Goal: Task Accomplishment & Management: Use online tool/utility

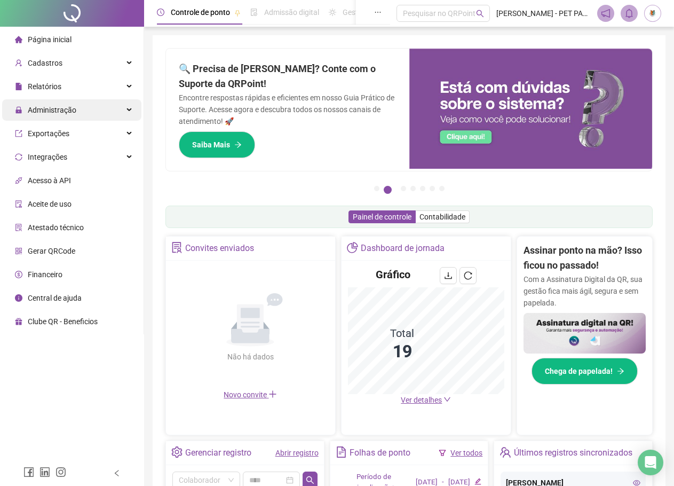
click at [84, 113] on div "Administração" at bounding box center [71, 109] width 139 height 21
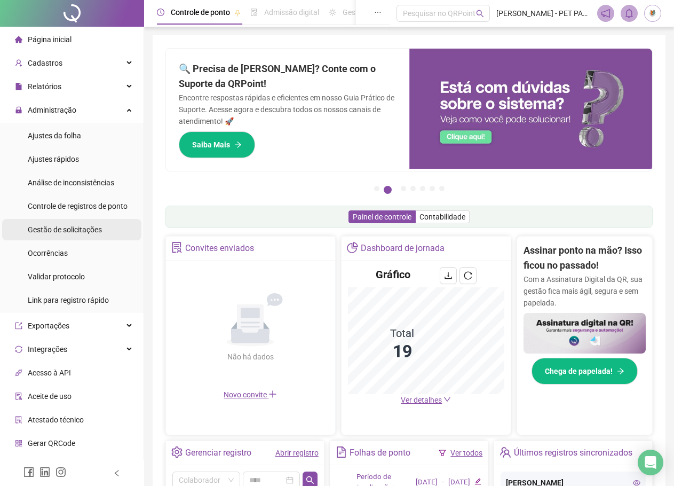
click at [90, 232] on span "Gestão de solicitações" at bounding box center [65, 229] width 74 height 9
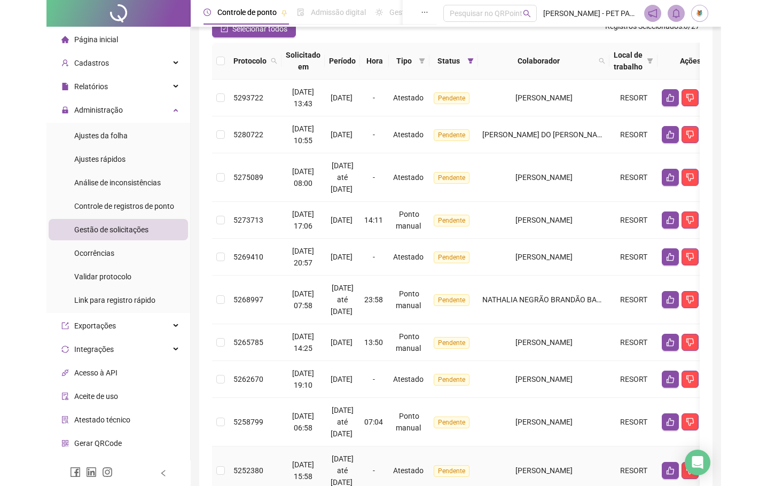
scroll to position [102, 0]
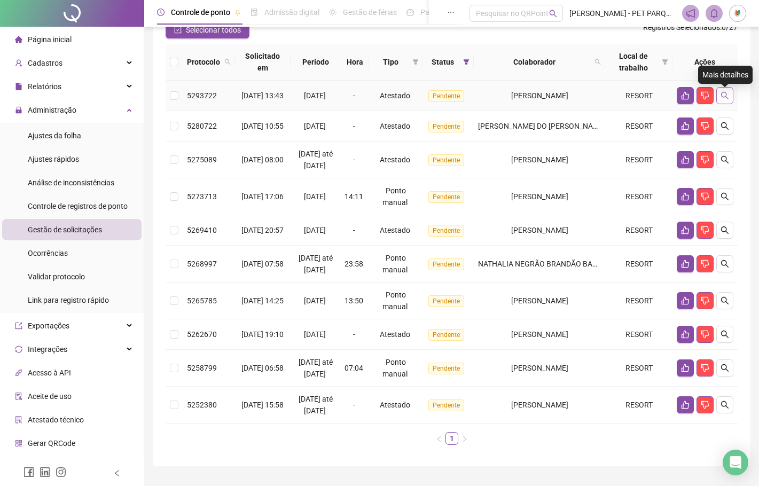
click at [682, 100] on icon "search" at bounding box center [724, 95] width 9 height 9
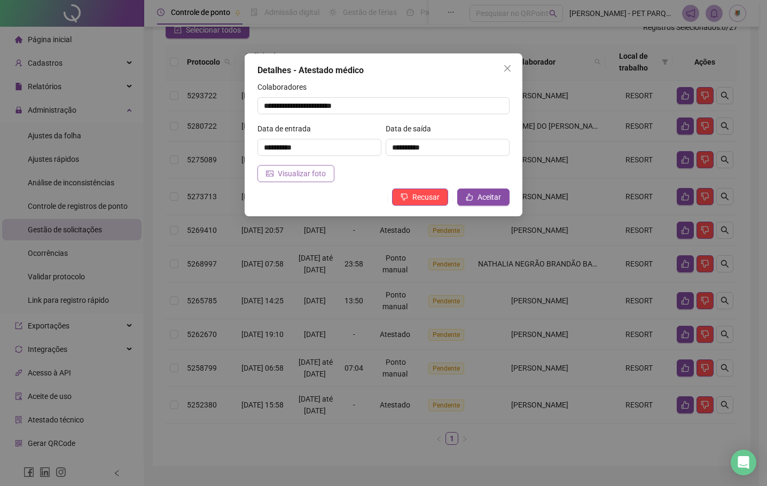
click at [310, 173] on span "Visualizar foto" at bounding box center [302, 174] width 48 height 12
click at [484, 198] on span "Aceitar" at bounding box center [488, 197] width 23 height 12
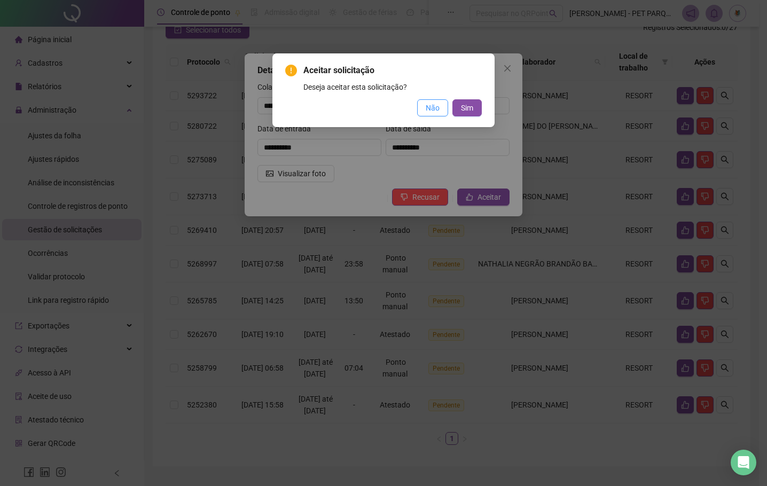
click at [438, 109] on span "Não" at bounding box center [432, 108] width 14 height 12
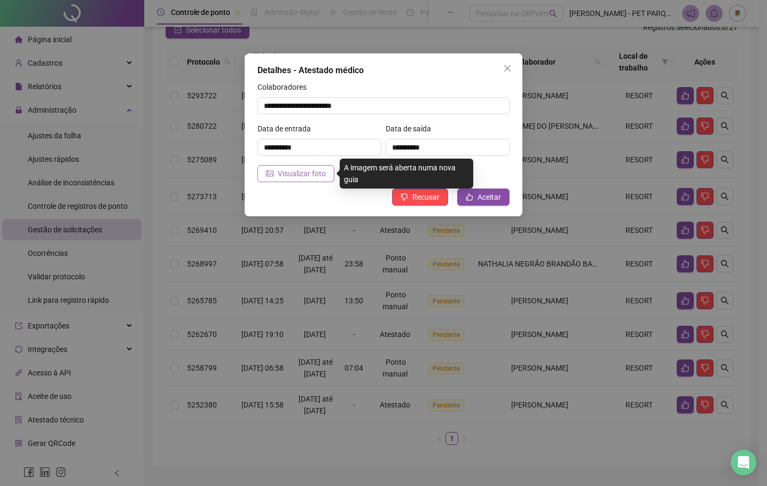
click at [309, 171] on span "Visualizar foto" at bounding box center [302, 174] width 48 height 12
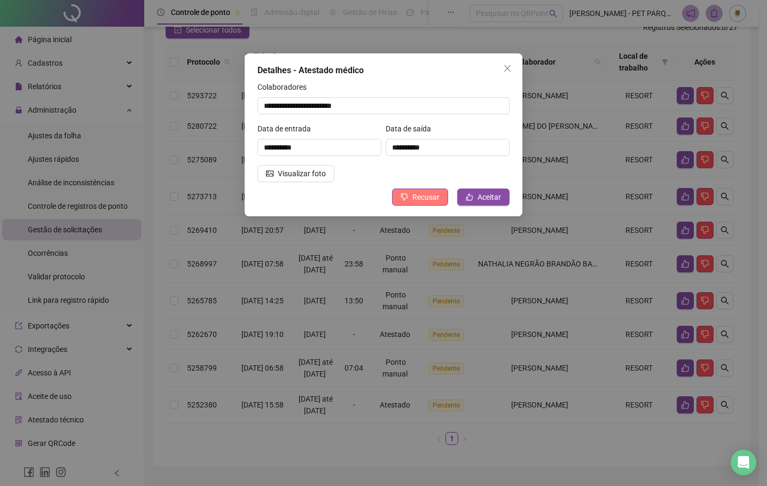
click at [417, 198] on span "Recusar" at bounding box center [425, 197] width 27 height 12
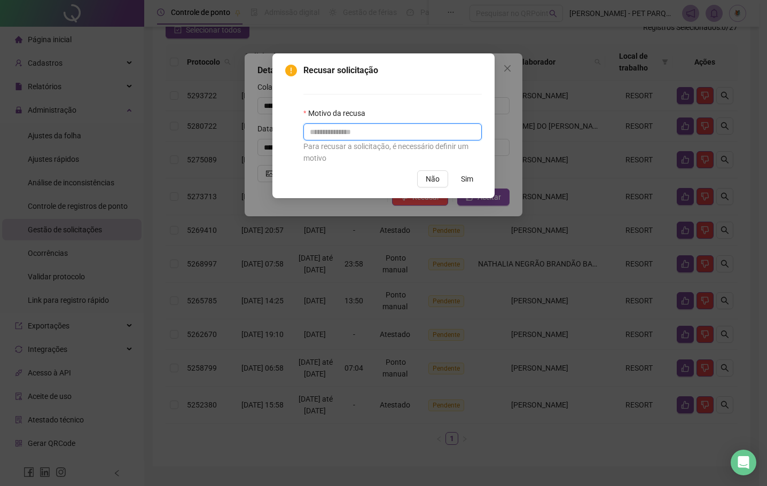
click at [352, 138] on input "text" at bounding box center [392, 131] width 178 height 17
click at [438, 179] on span "Não" at bounding box center [432, 179] width 14 height 12
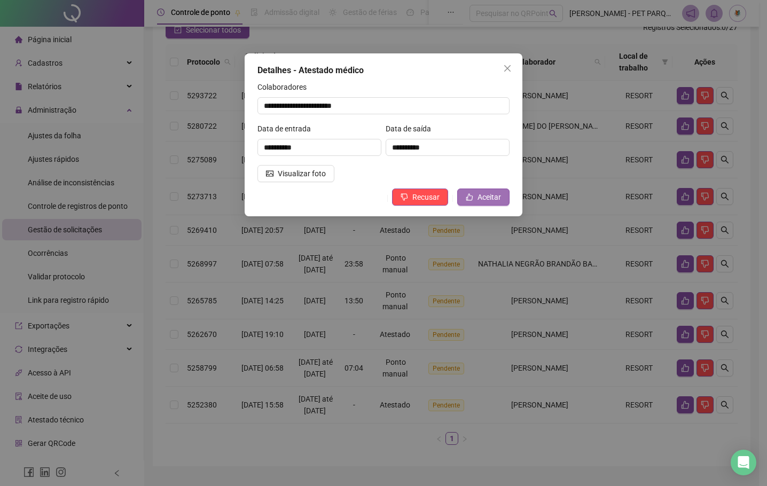
click at [479, 195] on span "Aceitar" at bounding box center [488, 197] width 23 height 12
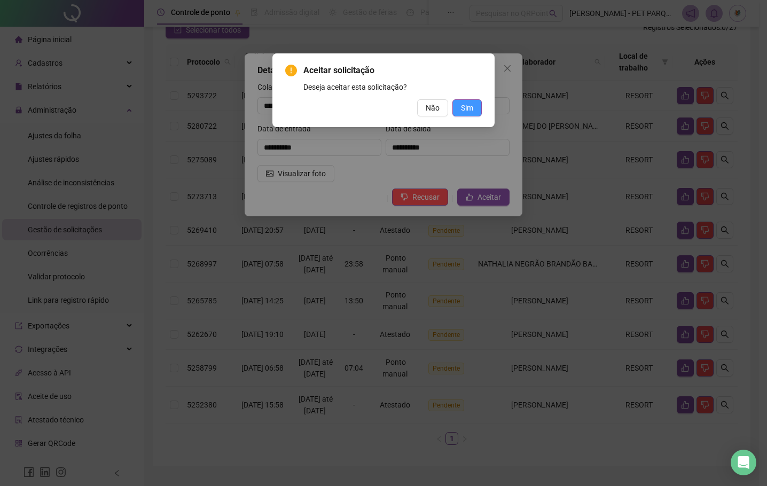
click at [473, 106] on button "Sim" at bounding box center [466, 107] width 29 height 17
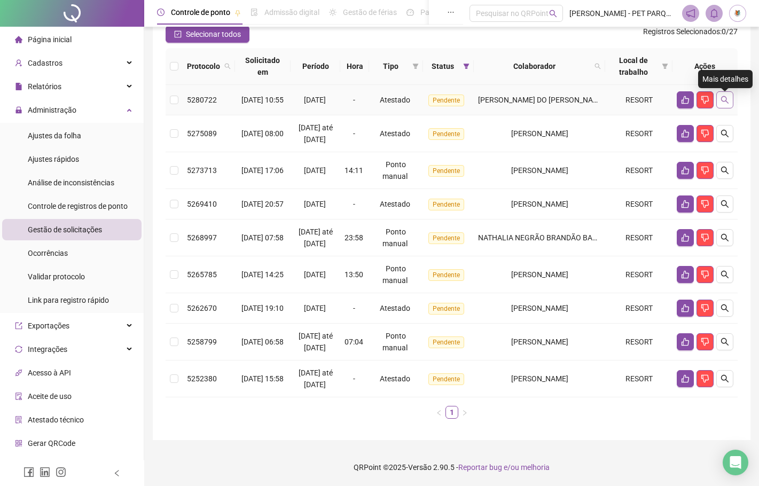
click at [682, 99] on icon "search" at bounding box center [724, 100] width 9 height 9
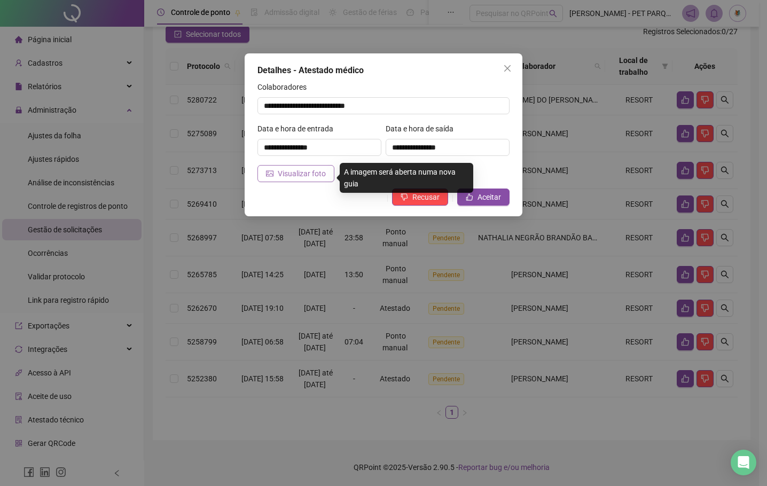
click at [308, 172] on span "Visualizar foto" at bounding box center [302, 174] width 48 height 12
click at [315, 171] on span "Visualizar foto" at bounding box center [302, 174] width 48 height 12
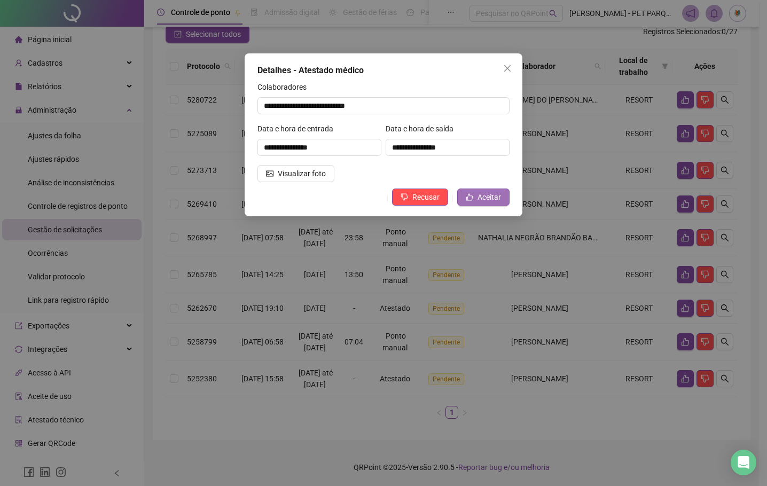
click at [474, 198] on button "Aceitar" at bounding box center [483, 196] width 52 height 17
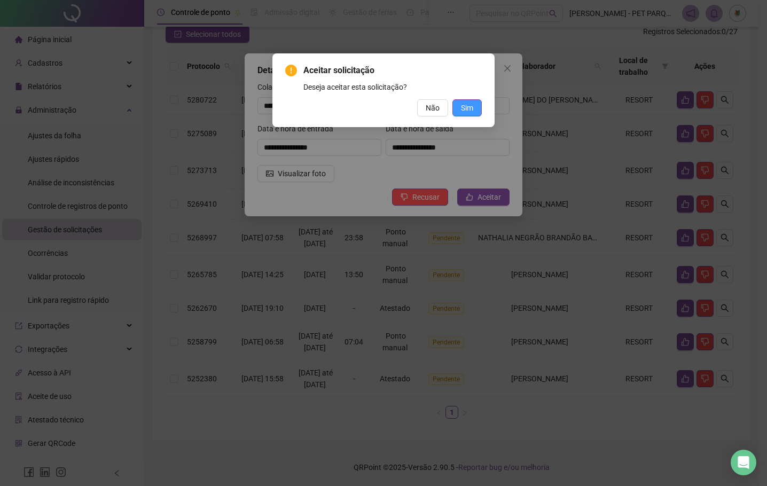
click at [466, 110] on span "Sim" at bounding box center [467, 108] width 12 height 12
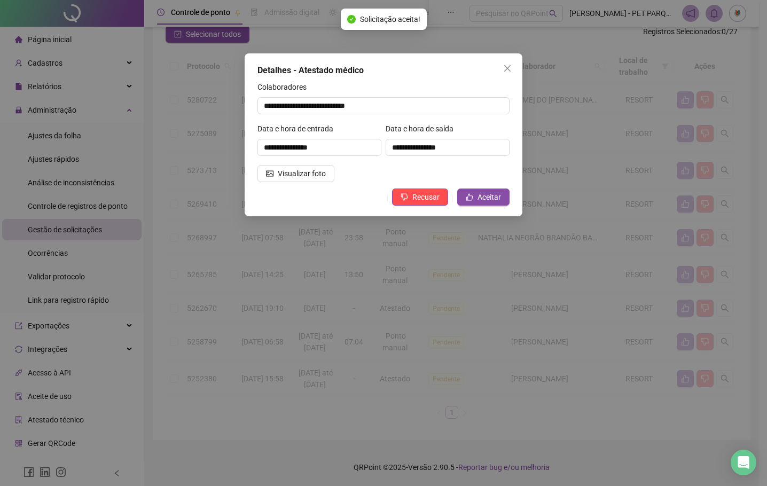
click at [462, 107] on div "Aceitar solicitação Deseja aceitar esta solicitação? Não Sim" at bounding box center [383, 243] width 767 height 486
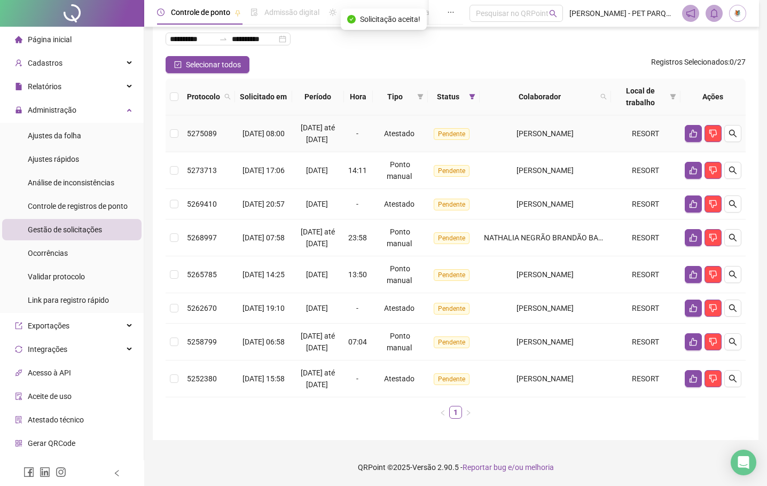
scroll to position [81, 0]
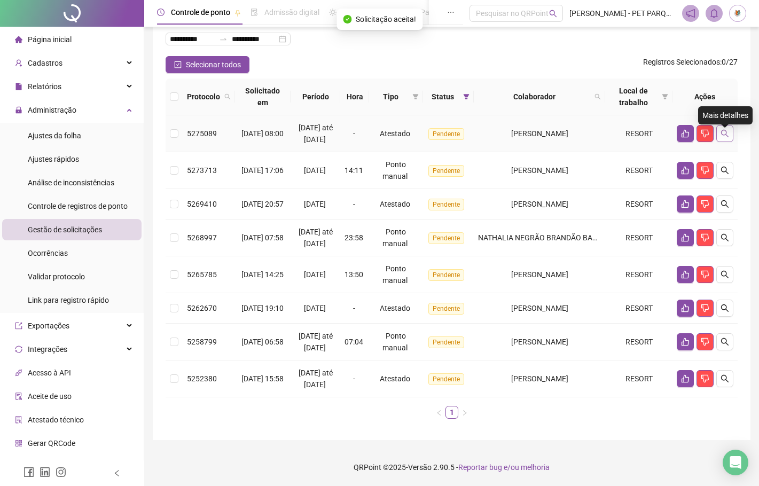
click at [682, 129] on icon "search" at bounding box center [724, 133] width 9 height 9
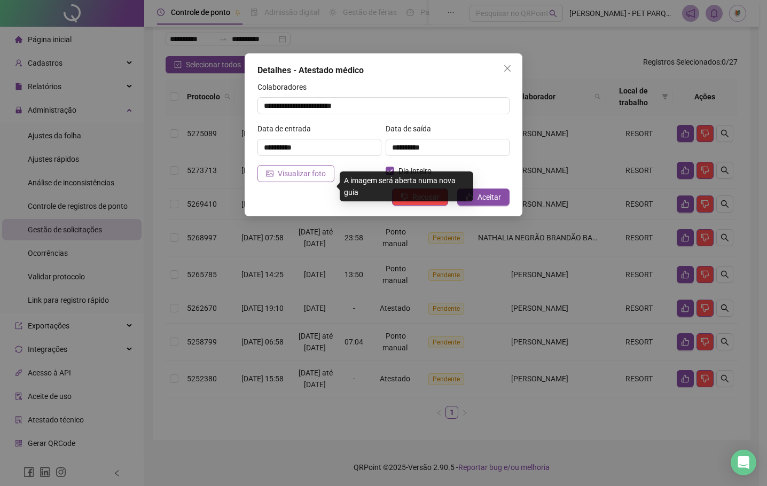
click at [297, 170] on span "Visualizar foto" at bounding box center [302, 174] width 48 height 12
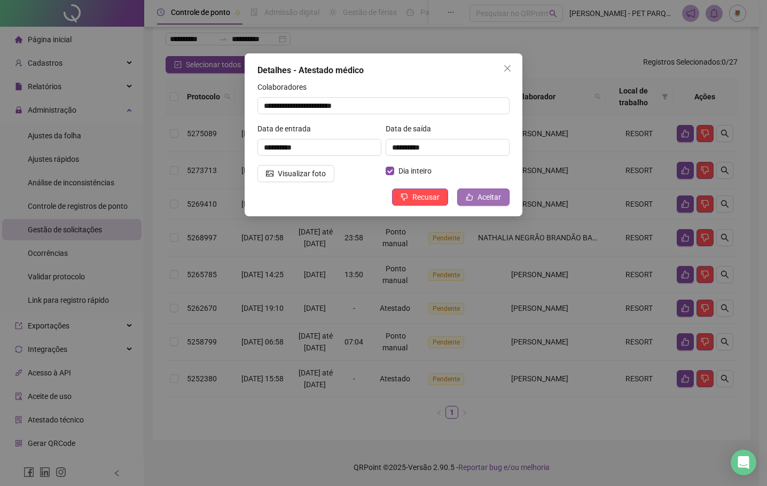
click at [495, 196] on span "Aceitar" at bounding box center [488, 197] width 23 height 12
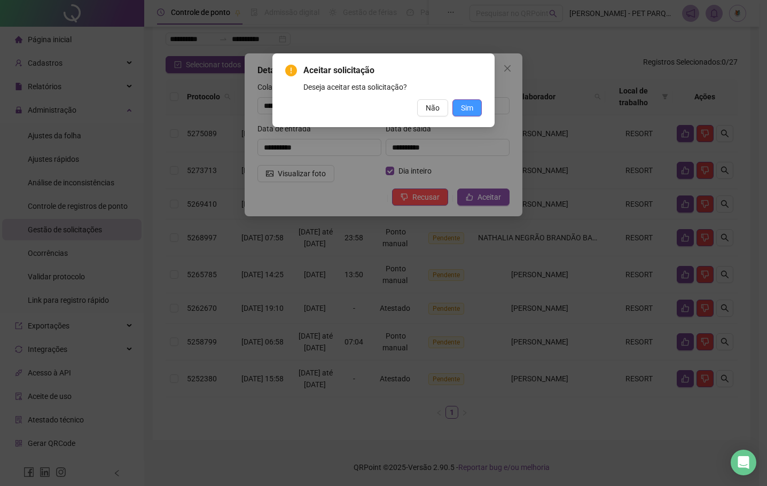
click at [470, 111] on span "Sim" at bounding box center [467, 108] width 12 height 12
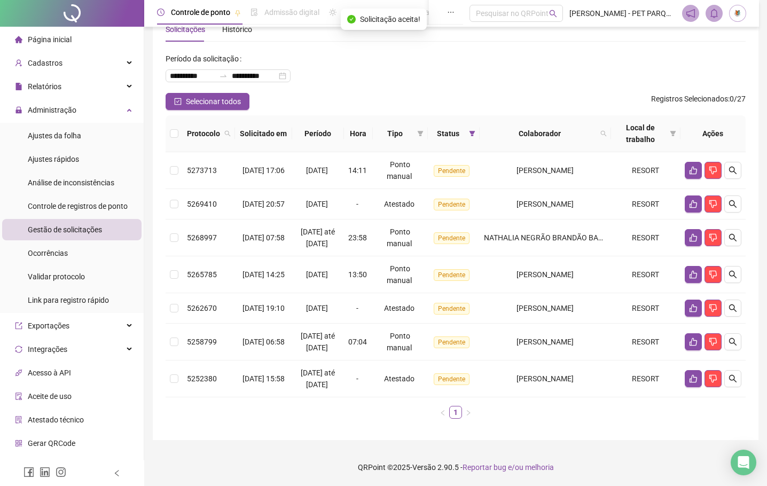
scroll to position [44, 0]
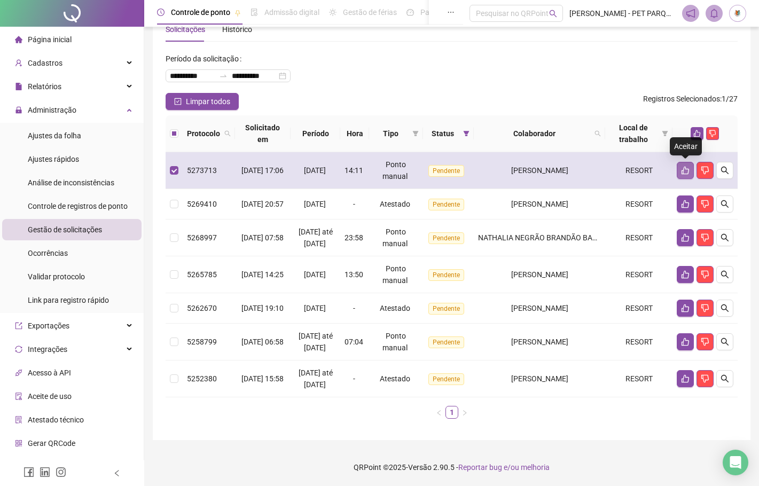
click at [681, 166] on icon "like" at bounding box center [685, 170] width 9 height 9
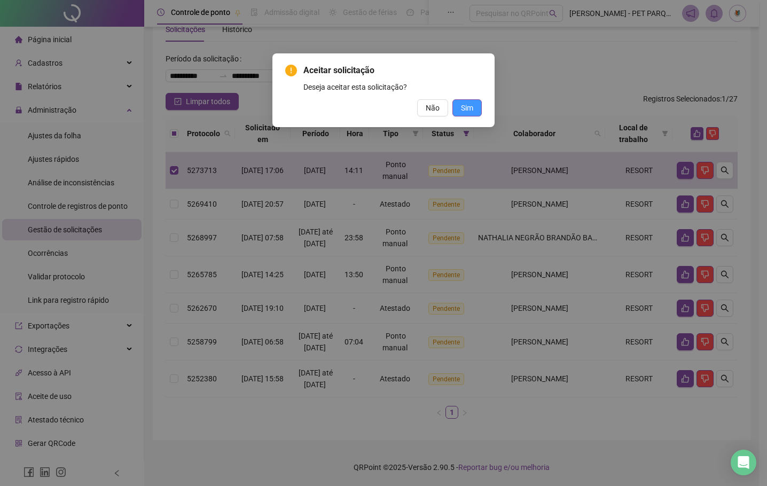
click at [474, 108] on button "Sim" at bounding box center [466, 107] width 29 height 17
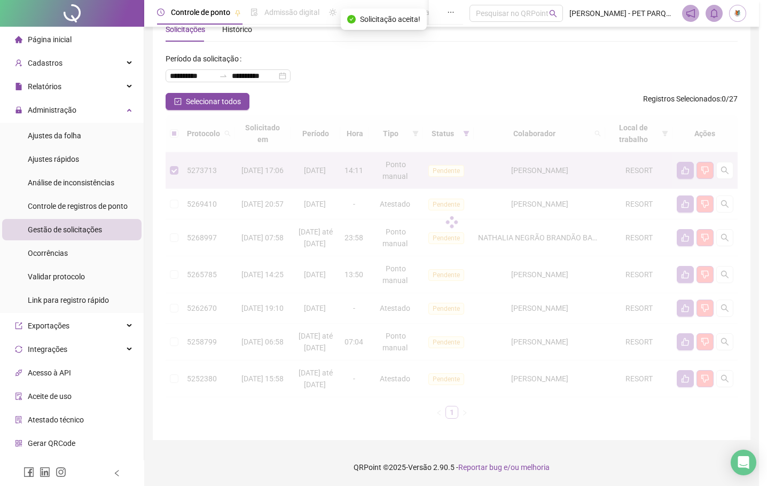
scroll to position [7, 0]
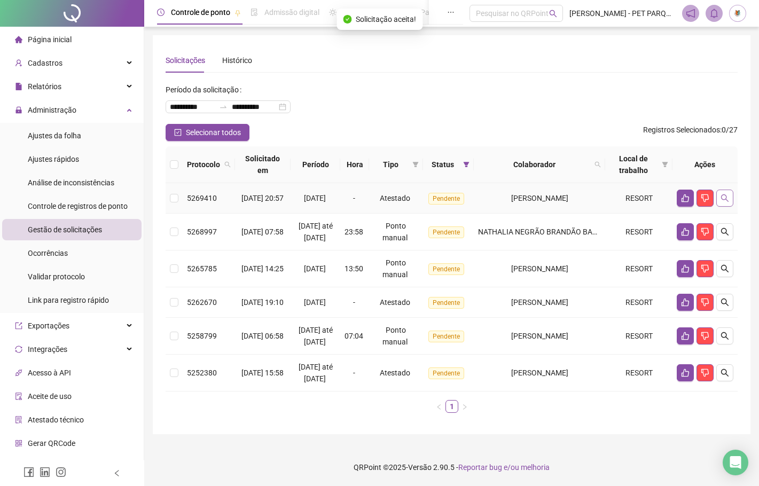
click at [682, 194] on icon "search" at bounding box center [724, 198] width 9 height 9
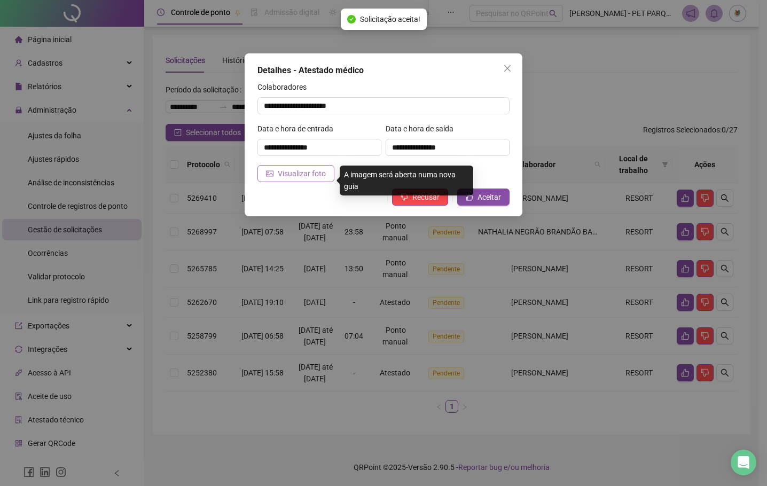
click at [307, 169] on span "Visualizar foto" at bounding box center [302, 174] width 48 height 12
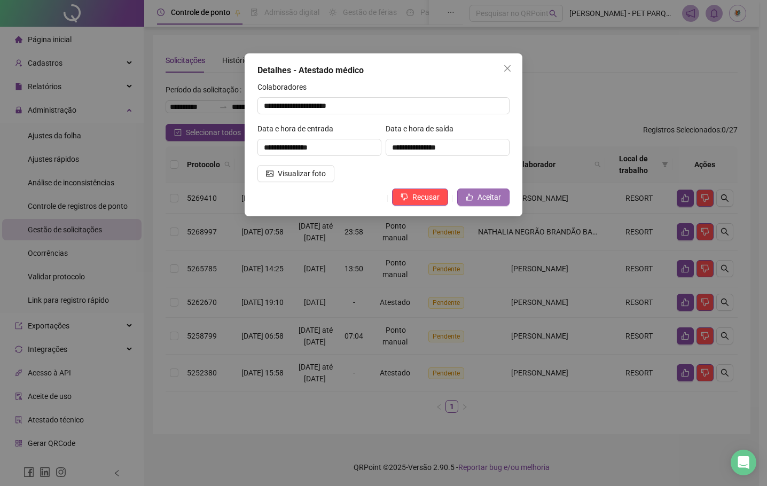
click at [470, 199] on icon "like" at bounding box center [468, 196] width 7 height 7
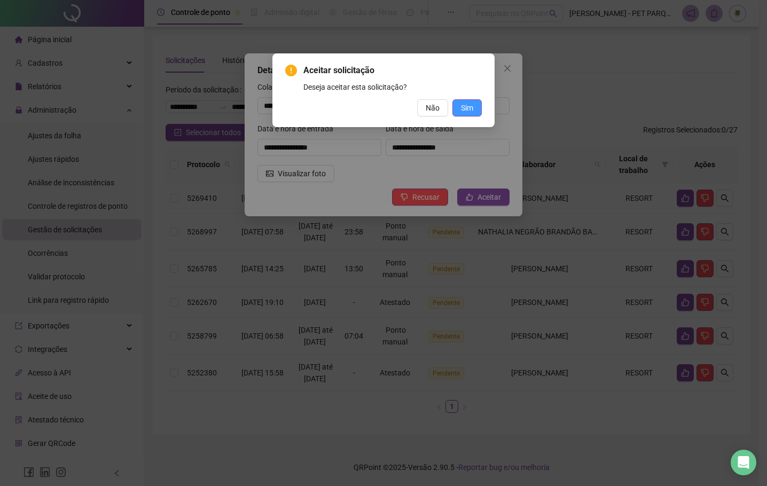
click at [471, 105] on span "Sim" at bounding box center [467, 108] width 12 height 12
click at [467, 107] on span "Sim" at bounding box center [467, 108] width 12 height 12
click at [468, 107] on span "Sim" at bounding box center [467, 108] width 12 height 12
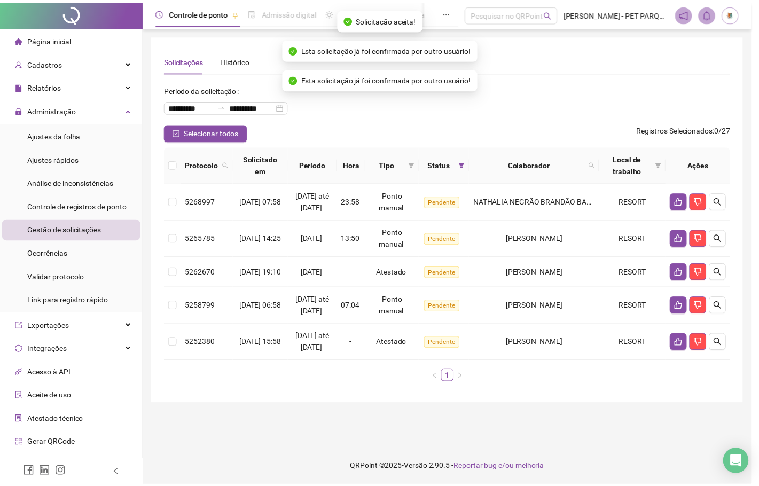
scroll to position [0, 0]
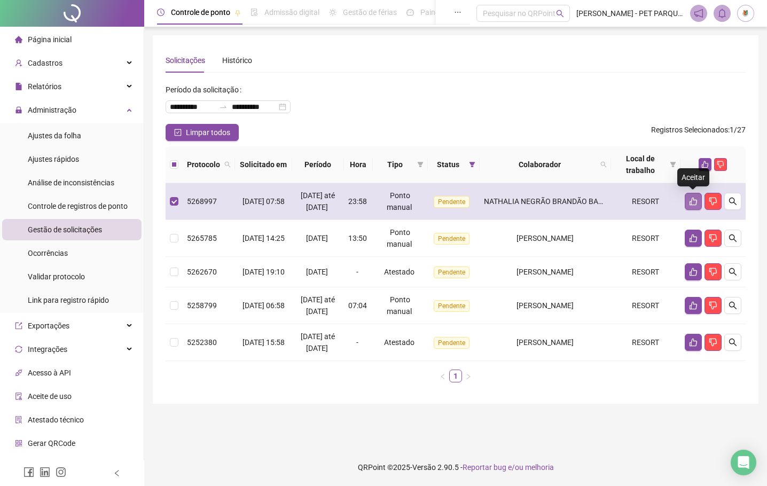
click at [682, 200] on icon "like" at bounding box center [692, 202] width 7 height 8
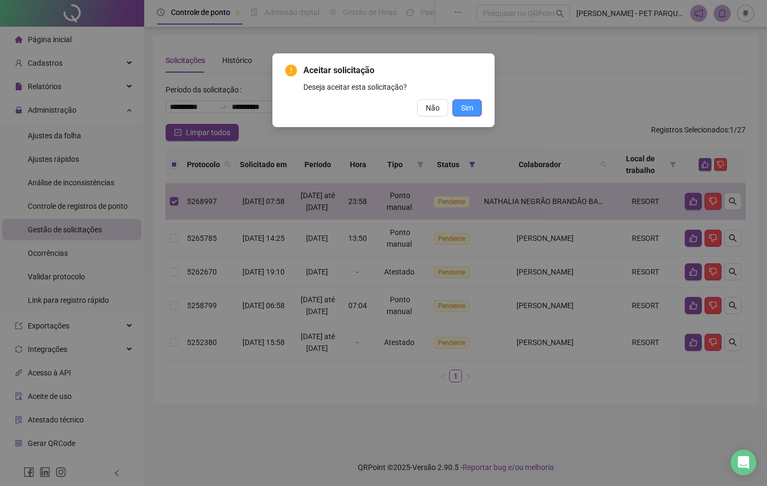
click at [464, 104] on span "Sim" at bounding box center [467, 108] width 12 height 12
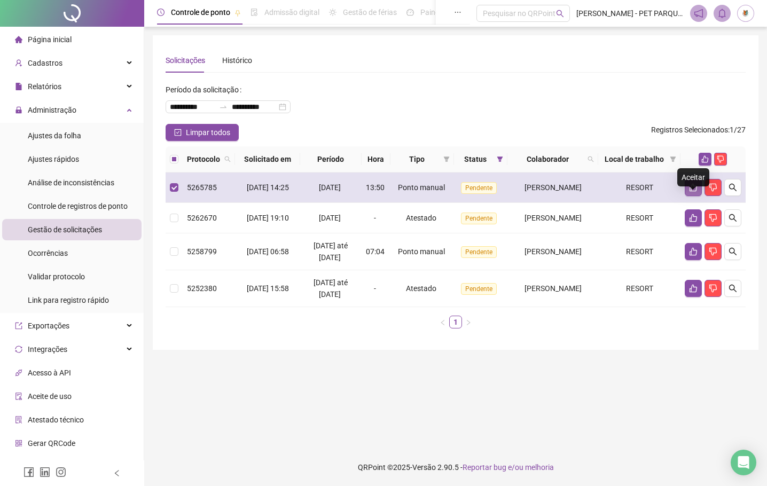
click at [682, 192] on icon "like" at bounding box center [693, 187] width 9 height 9
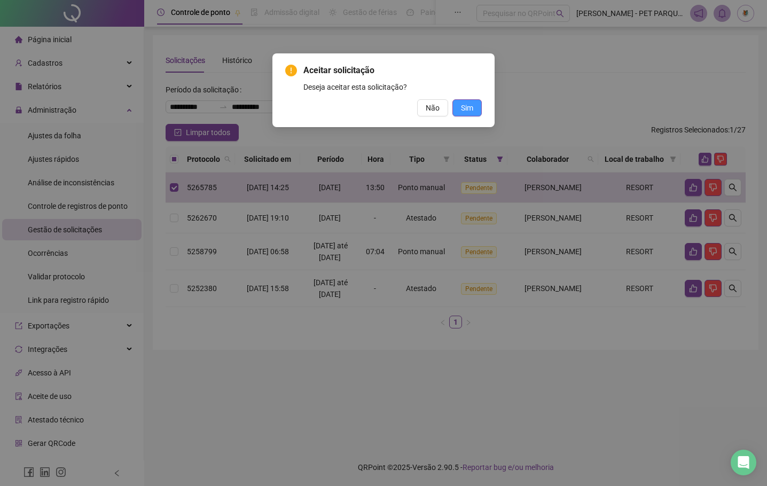
click at [468, 103] on span "Sim" at bounding box center [467, 108] width 12 height 12
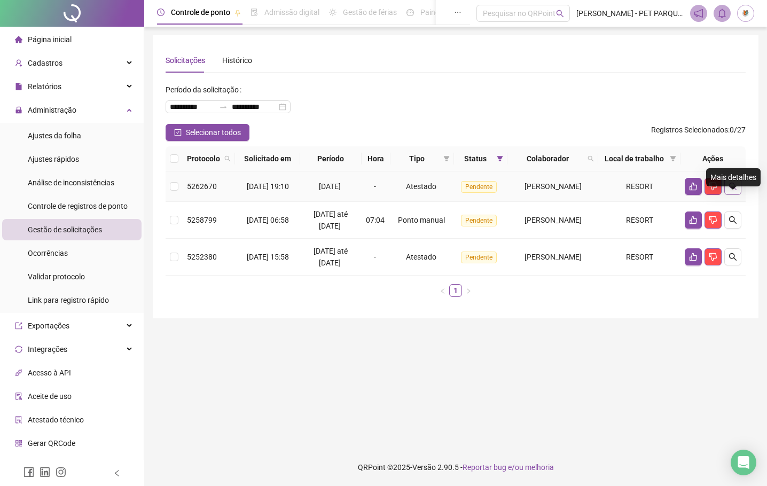
click at [682, 190] on icon "search" at bounding box center [732, 186] width 7 height 7
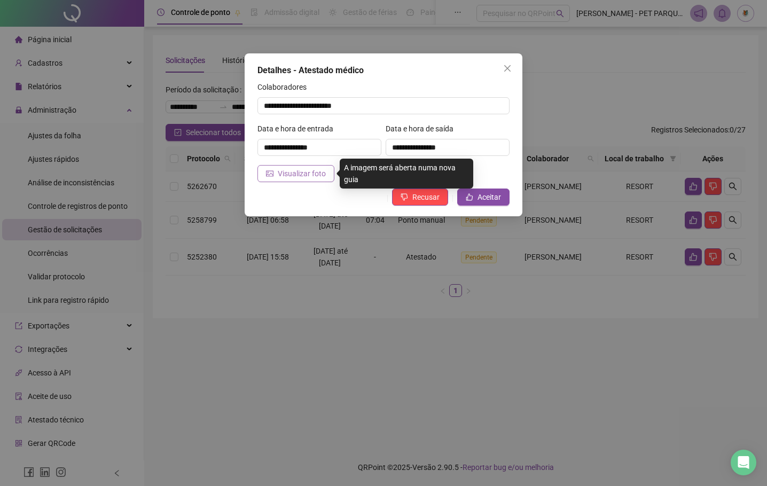
click at [289, 172] on span "Visualizar foto" at bounding box center [302, 174] width 48 height 12
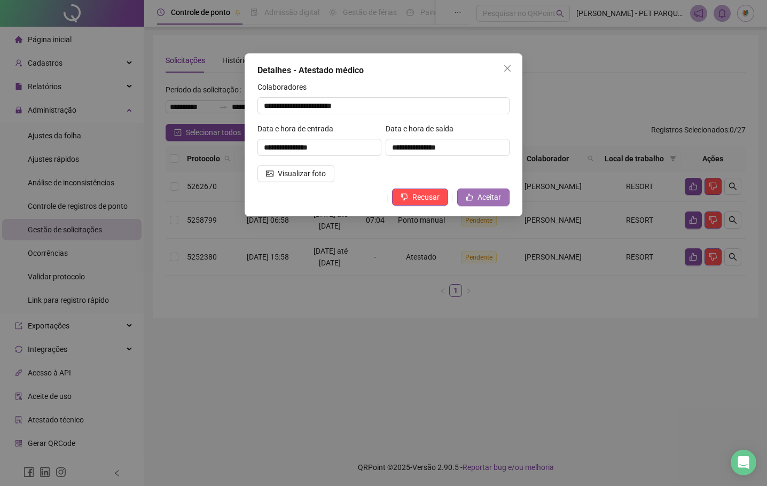
click at [483, 199] on span "Aceitar" at bounding box center [488, 197] width 23 height 12
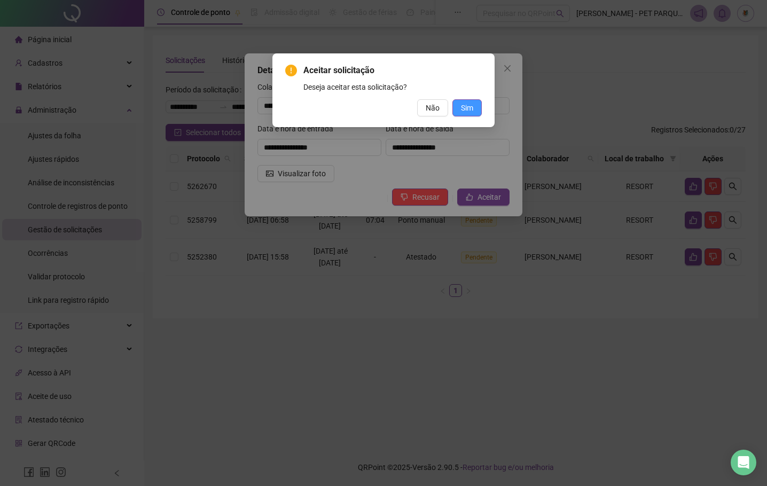
click at [470, 106] on span "Sim" at bounding box center [467, 108] width 12 height 12
click at [469, 110] on span "Sim" at bounding box center [467, 108] width 12 height 12
click at [440, 104] on button "Não" at bounding box center [432, 107] width 31 height 17
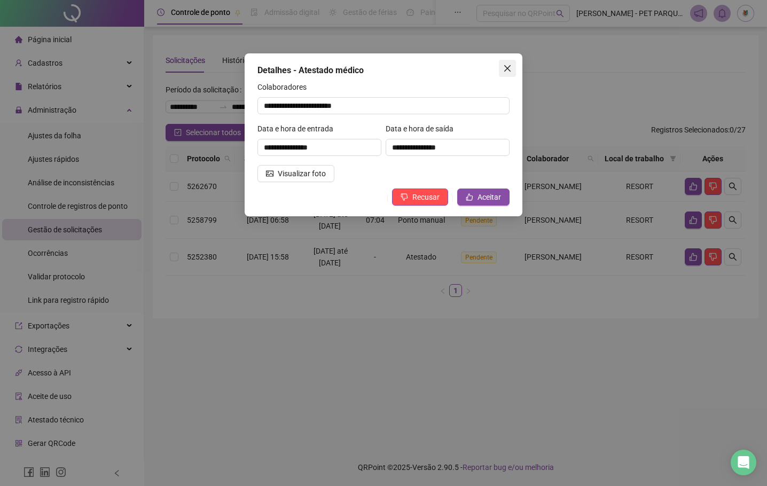
click at [506, 70] on icon "close" at bounding box center [507, 68] width 9 height 9
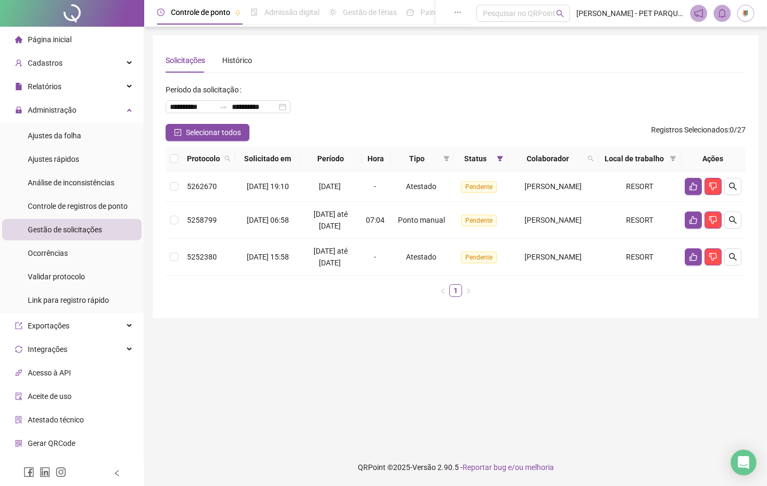
click at [447, 123] on div "**********" at bounding box center [455, 102] width 580 height 43
click at [68, 61] on div "Cadastros" at bounding box center [71, 62] width 139 height 21
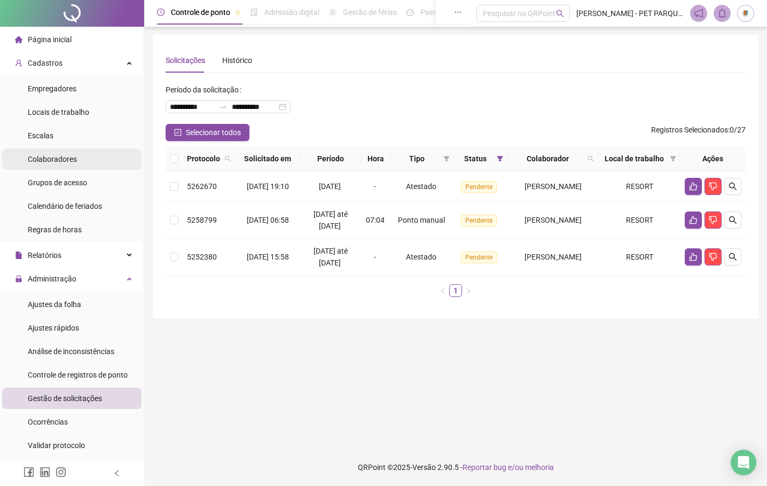
click at [62, 157] on span "Colaboradores" at bounding box center [52, 159] width 49 height 9
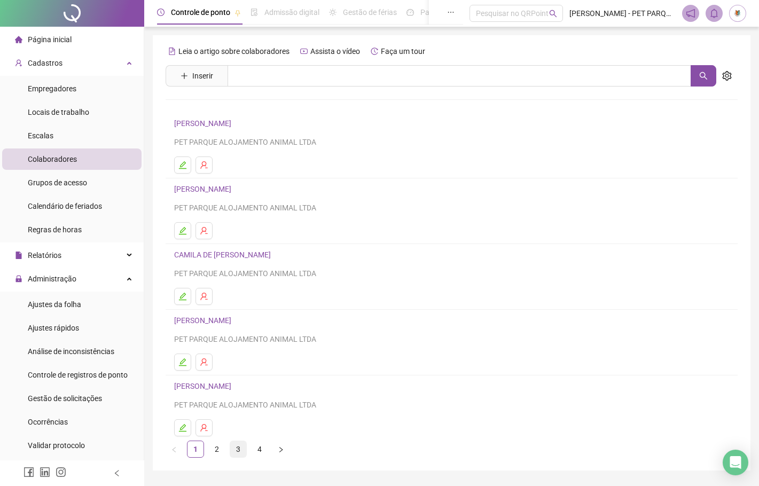
click at [238, 447] on link "3" at bounding box center [238, 449] width 16 height 16
click at [259, 449] on link "4" at bounding box center [259, 449] width 16 height 16
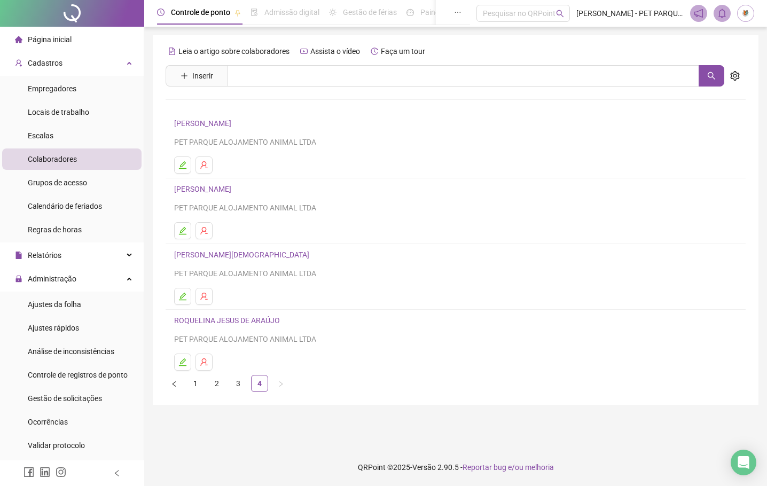
click at [198, 120] on link "[PERSON_NAME]" at bounding box center [204, 123] width 60 height 9
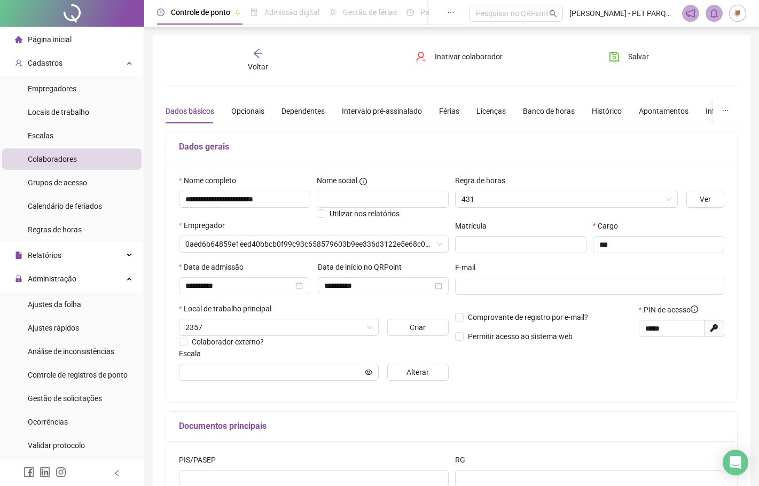
type input "**********"
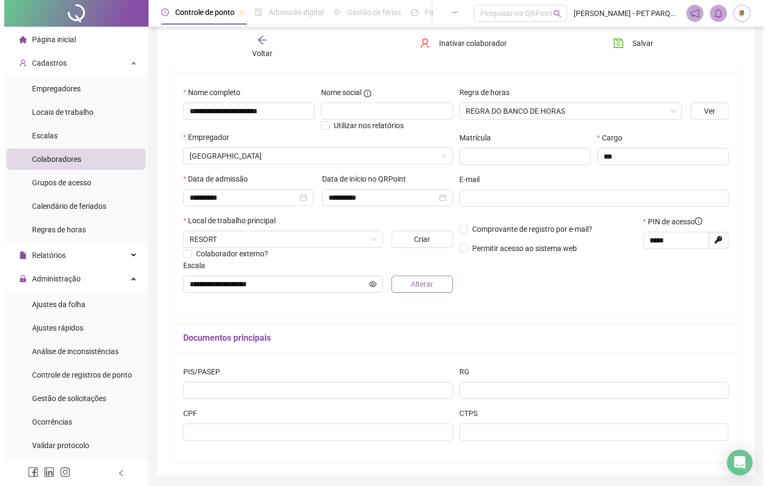
scroll to position [107, 0]
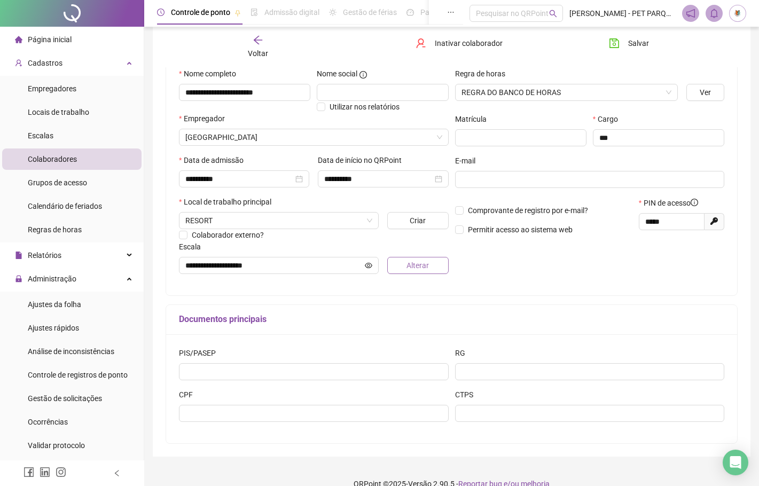
click at [403, 271] on button "Alterar" at bounding box center [417, 265] width 61 height 17
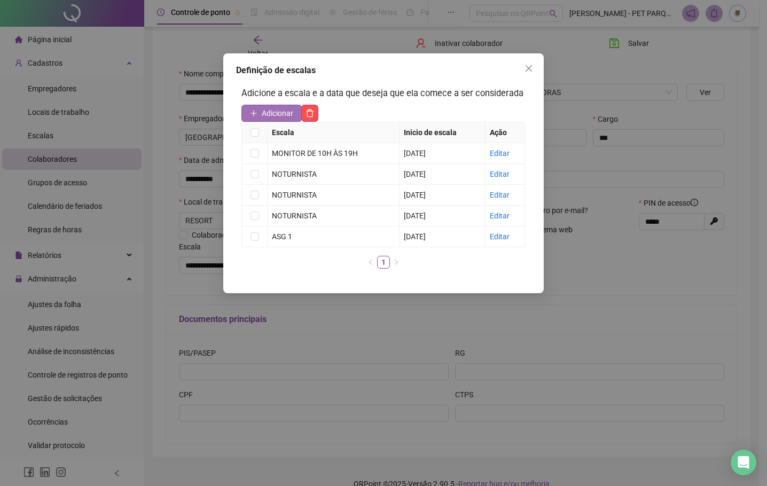
click at [275, 110] on span "Adicionar" at bounding box center [277, 113] width 31 height 12
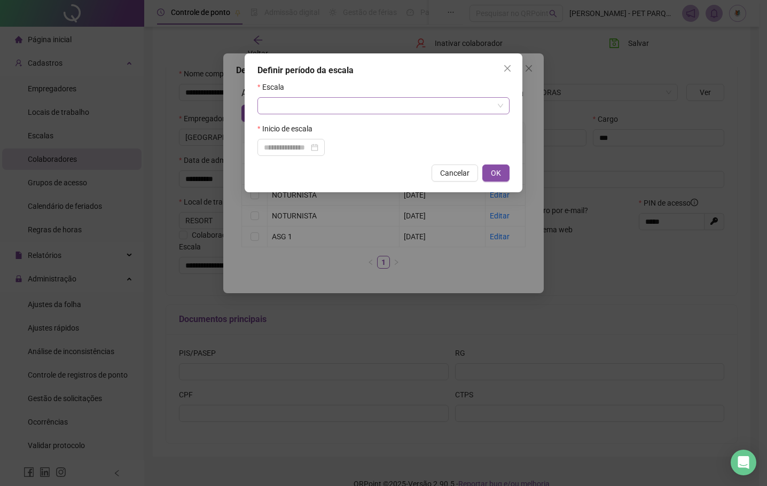
click at [278, 107] on input "search" at bounding box center [379, 106] width 230 height 16
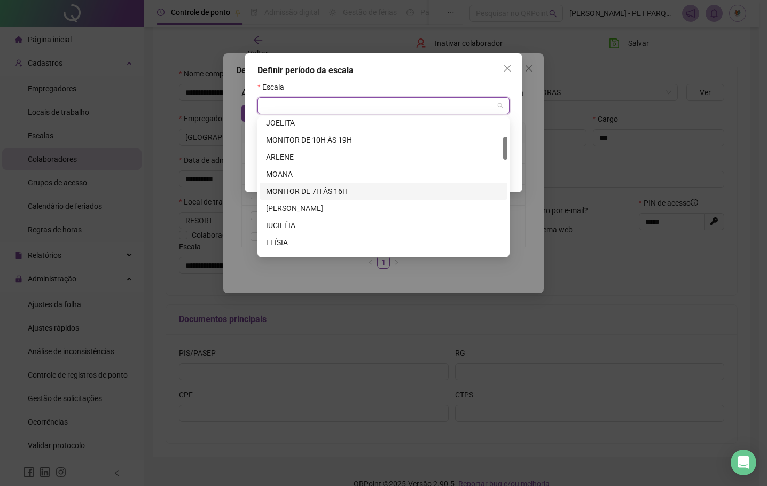
click at [309, 191] on div "MONITOR DE 7H ÀS 16H" at bounding box center [383, 191] width 235 height 12
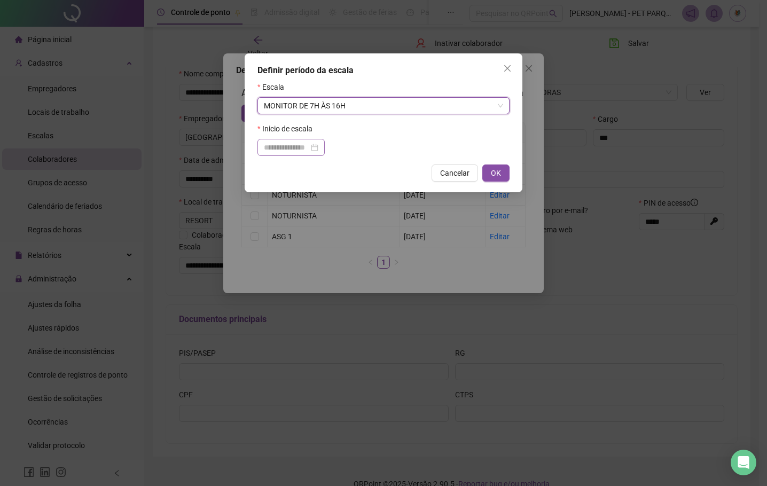
click at [282, 140] on div at bounding box center [290, 147] width 67 height 17
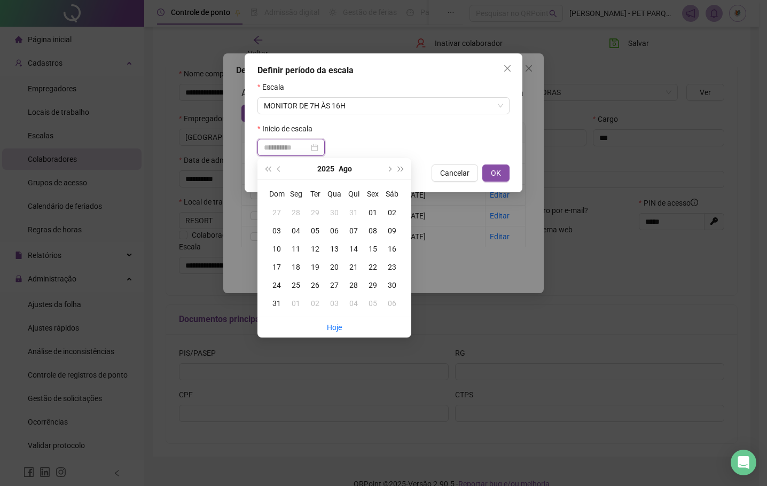
type input "**********"
click at [370, 212] on div "01" at bounding box center [372, 213] width 19 height 12
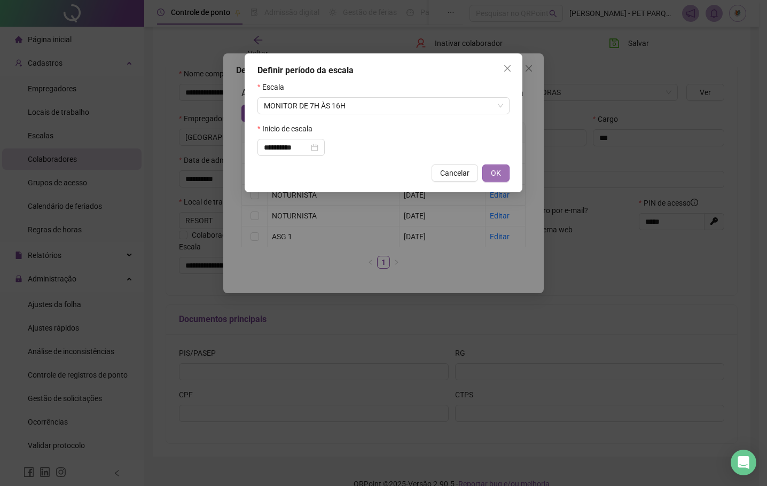
click at [497, 170] on span "OK" at bounding box center [496, 173] width 10 height 12
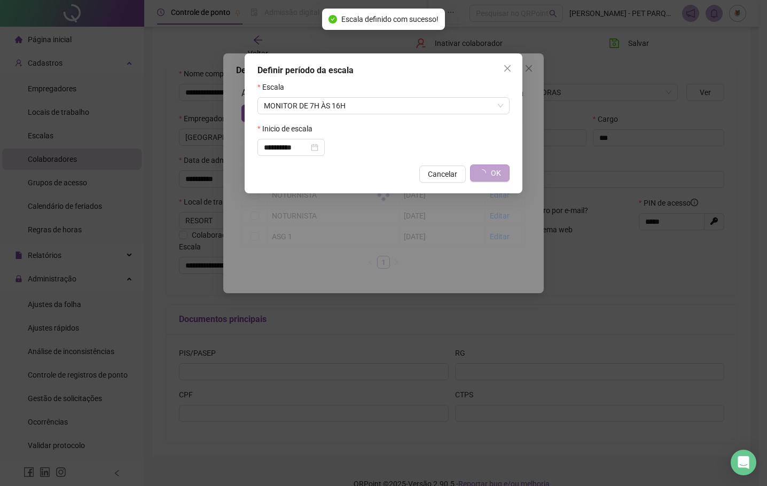
type input "**********"
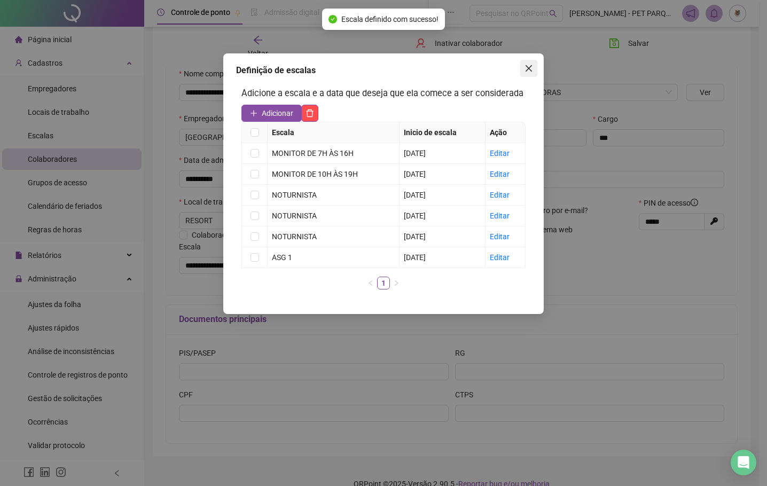
click at [530, 71] on icon "close" at bounding box center [528, 68] width 9 height 9
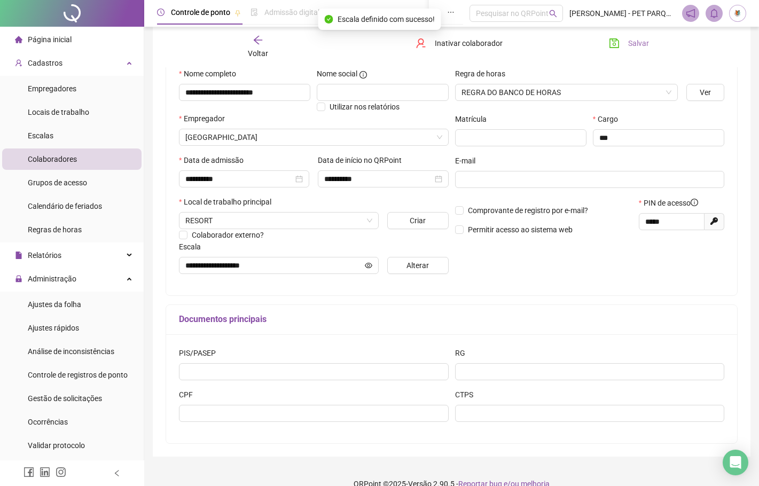
click at [626, 41] on button "Salvar" at bounding box center [629, 43] width 56 height 17
click at [109, 42] on li "Página inicial" at bounding box center [71, 39] width 139 height 21
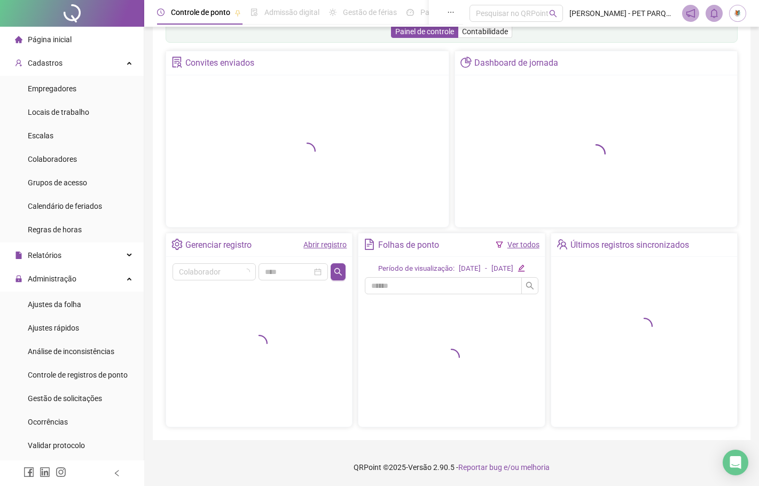
scroll to position [39, 0]
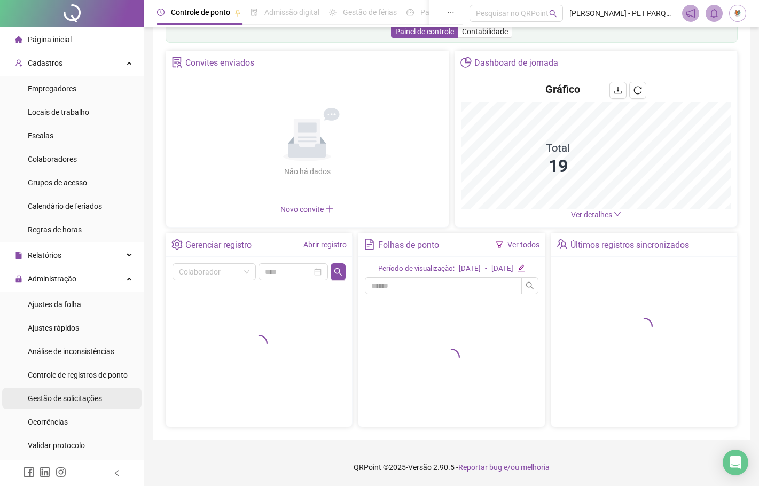
click at [81, 396] on span "Gestão de solicitações" at bounding box center [65, 398] width 74 height 9
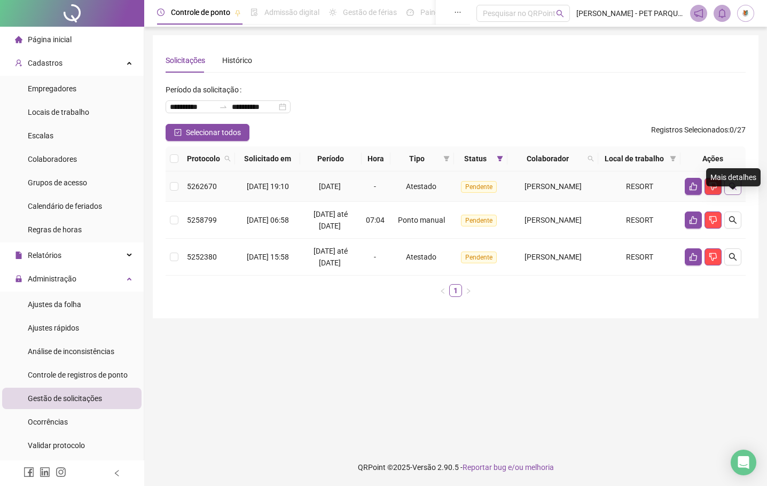
click at [682, 191] on icon "search" at bounding box center [732, 186] width 9 height 9
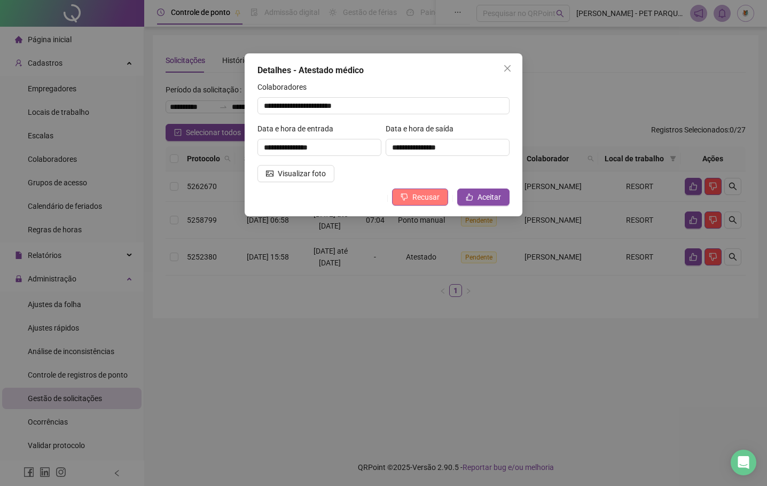
click at [421, 198] on span "Recusar" at bounding box center [425, 197] width 27 height 12
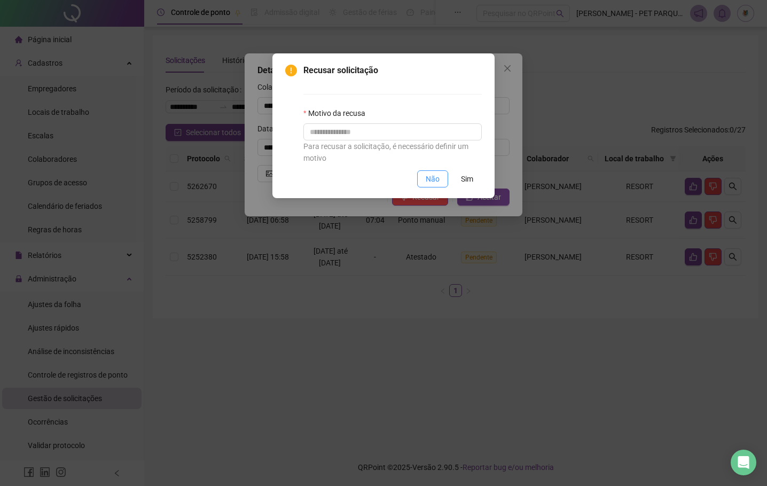
click at [435, 177] on span "Não" at bounding box center [432, 179] width 14 height 12
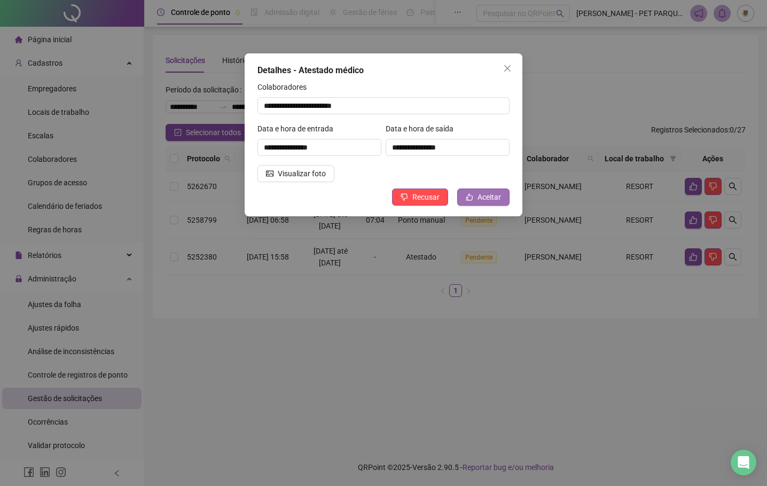
click at [484, 195] on span "Aceitar" at bounding box center [488, 197] width 23 height 12
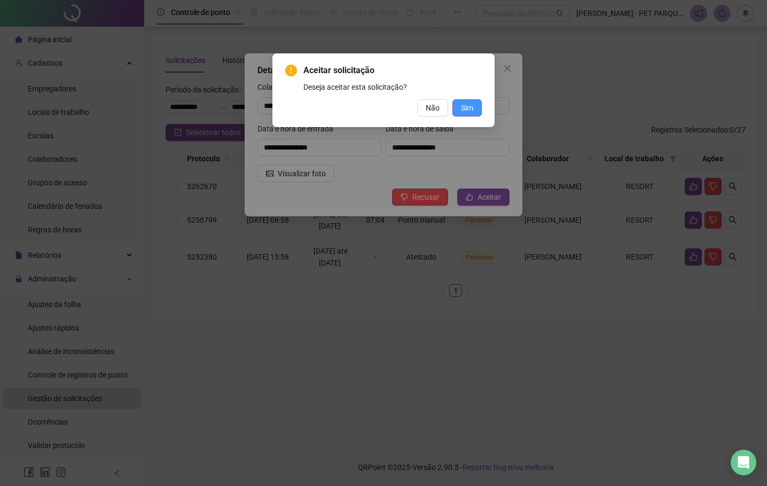
click at [469, 106] on span "Sim" at bounding box center [467, 108] width 12 height 12
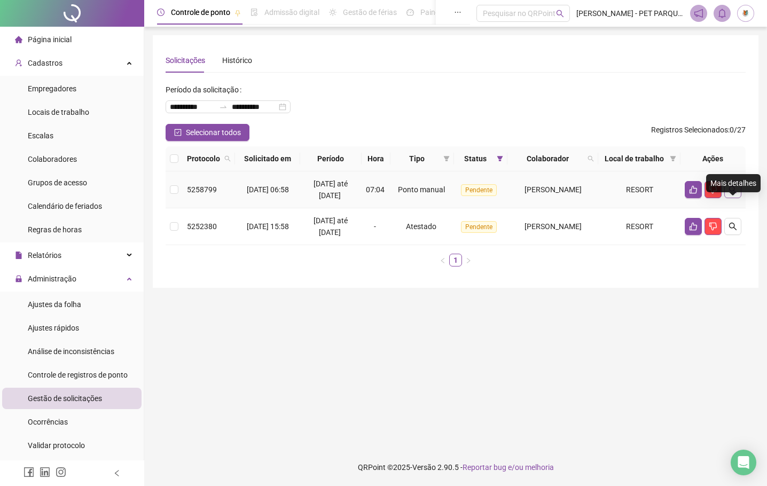
click at [682, 194] on icon "search" at bounding box center [732, 189] width 9 height 9
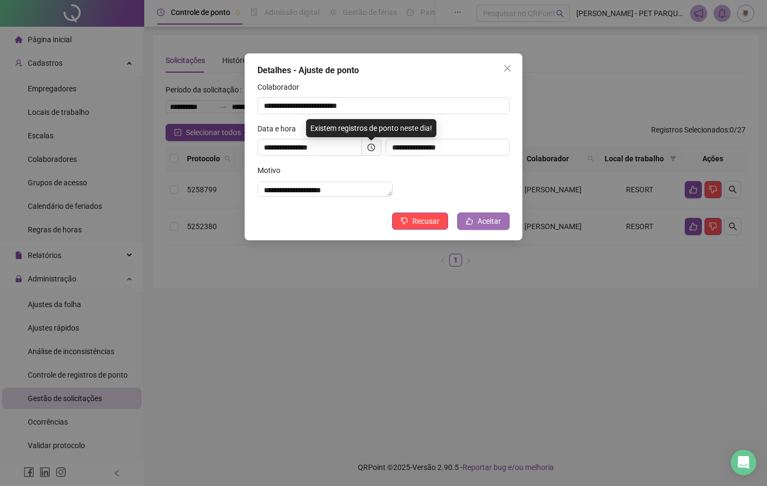
click at [504, 230] on button "Aceitar" at bounding box center [483, 220] width 52 height 17
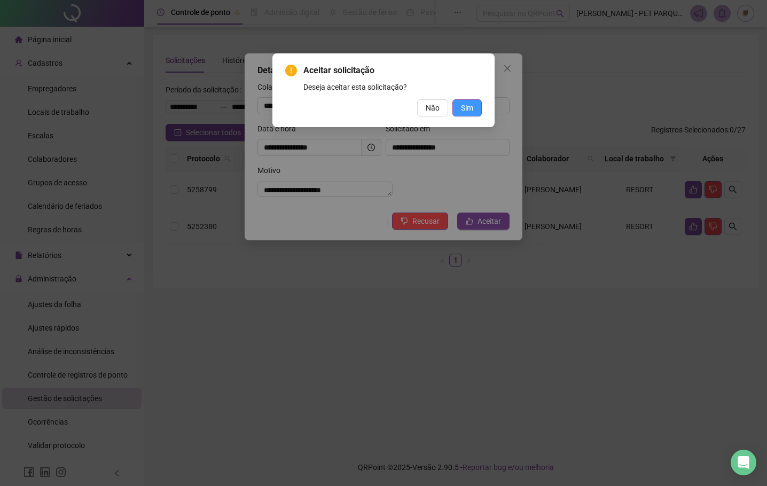
click at [469, 110] on span "Sim" at bounding box center [467, 108] width 12 height 12
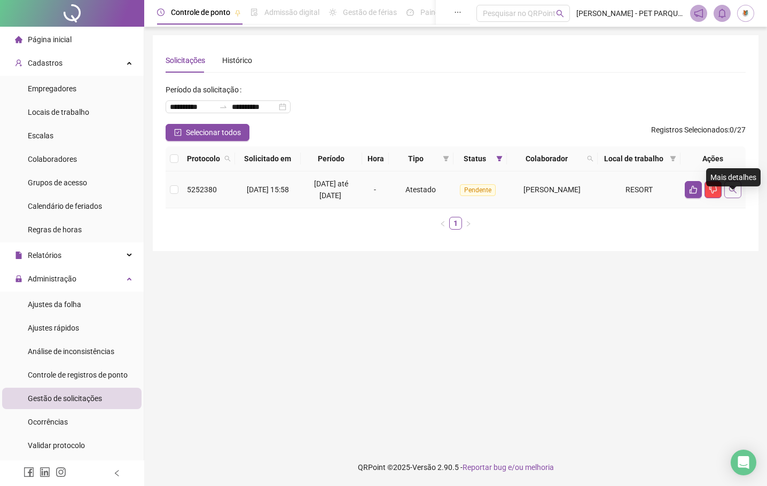
click at [682, 194] on icon "search" at bounding box center [732, 189] width 9 height 9
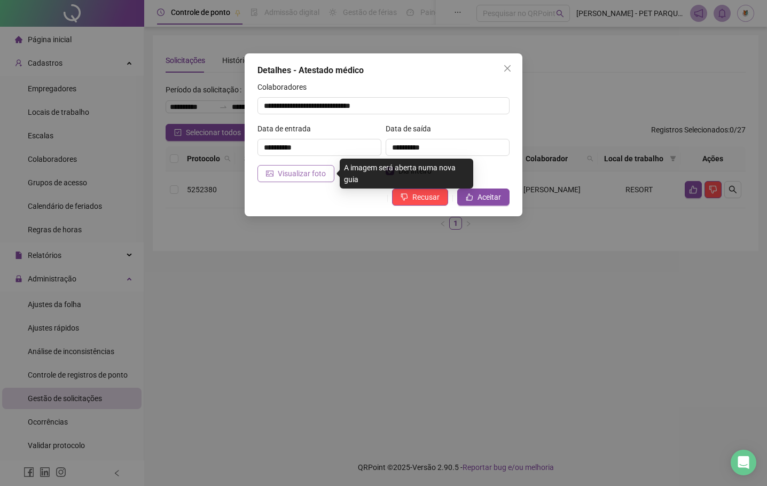
click at [300, 178] on span "Visualizar foto" at bounding box center [302, 174] width 48 height 12
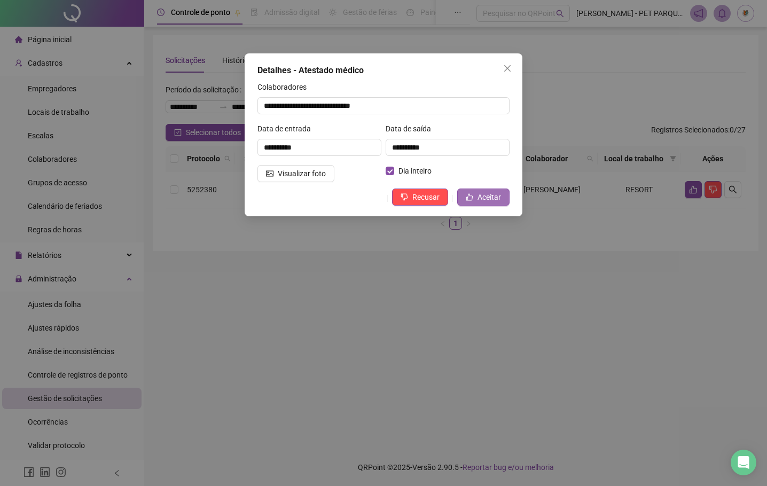
click at [489, 199] on span "Aceitar" at bounding box center [488, 197] width 23 height 12
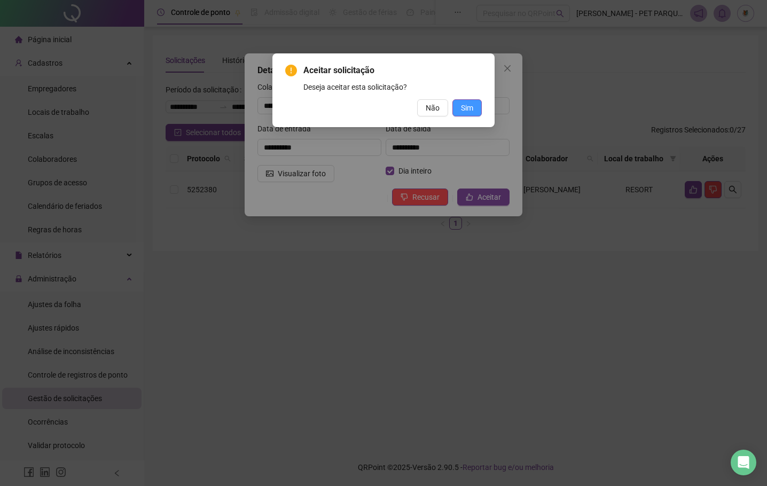
click at [470, 105] on span "Sim" at bounding box center [467, 108] width 12 height 12
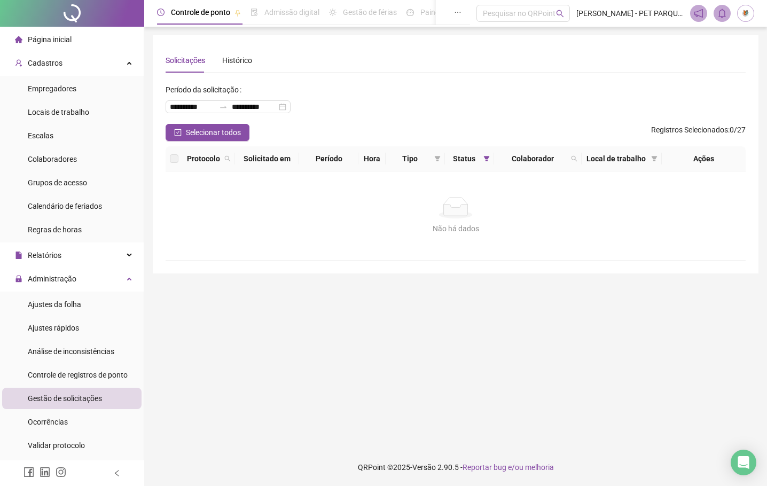
click at [682, 15] on img at bounding box center [745, 13] width 16 height 16
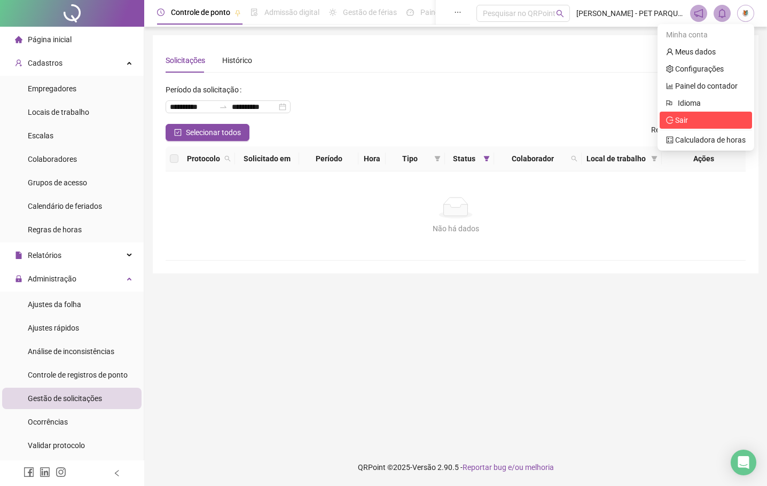
click at [682, 122] on span "Sair" at bounding box center [681, 120] width 13 height 9
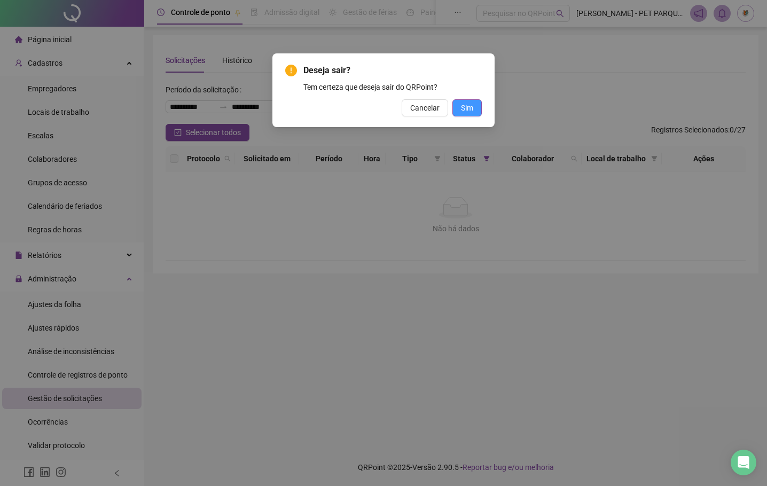
click at [472, 112] on span "Sim" at bounding box center [467, 108] width 12 height 12
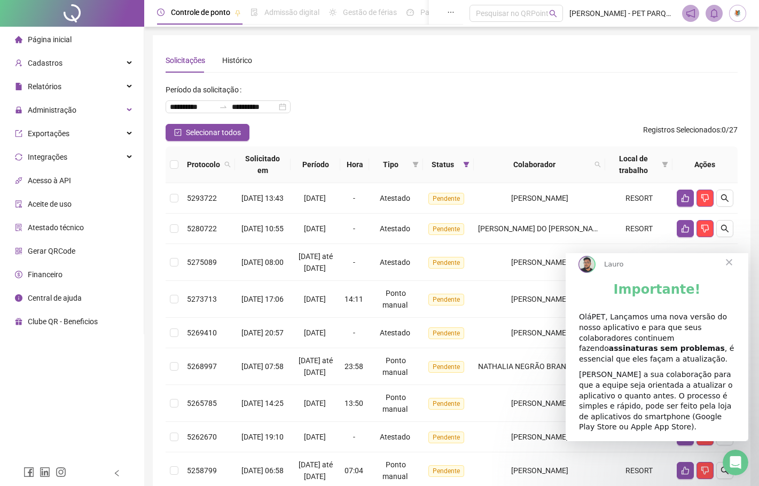
click at [69, 41] on span "Página inicial" at bounding box center [50, 39] width 44 height 9
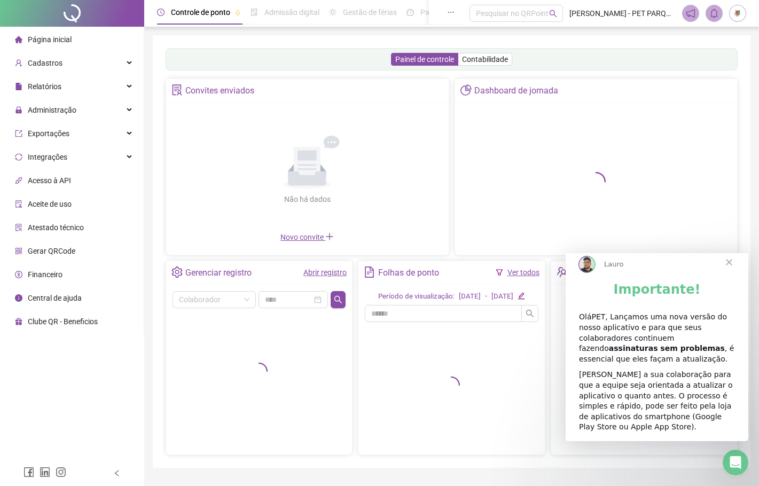
click at [320, 274] on link "Abrir registro" at bounding box center [324, 272] width 43 height 9
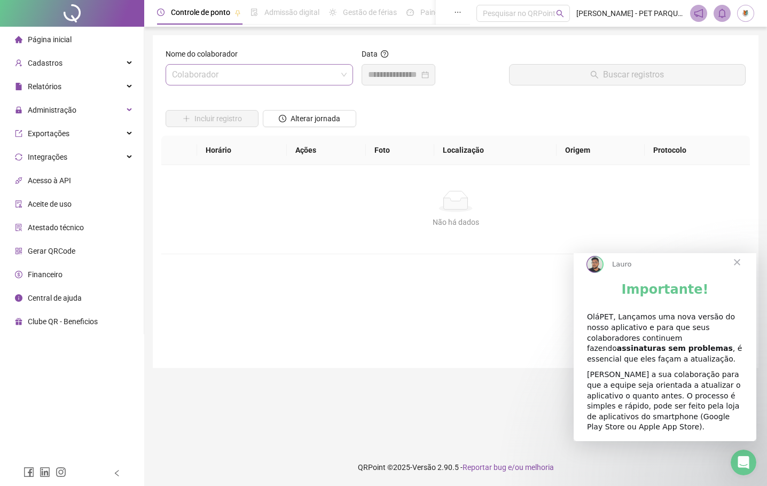
click at [289, 79] on input "search" at bounding box center [254, 75] width 165 height 20
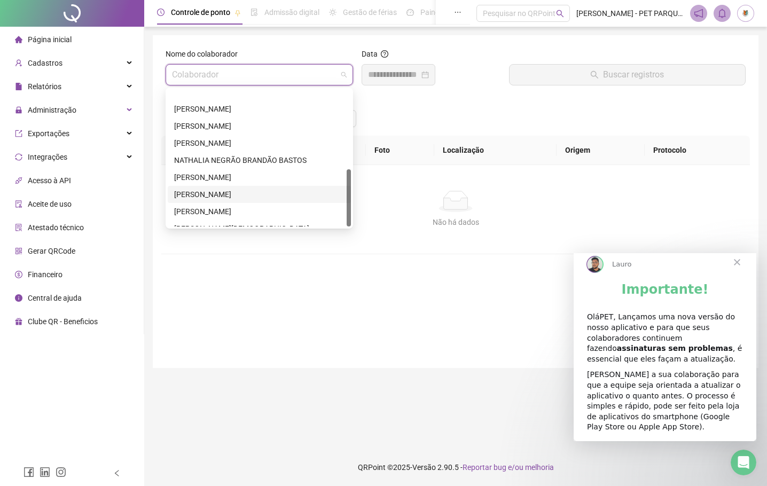
scroll to position [188, 0]
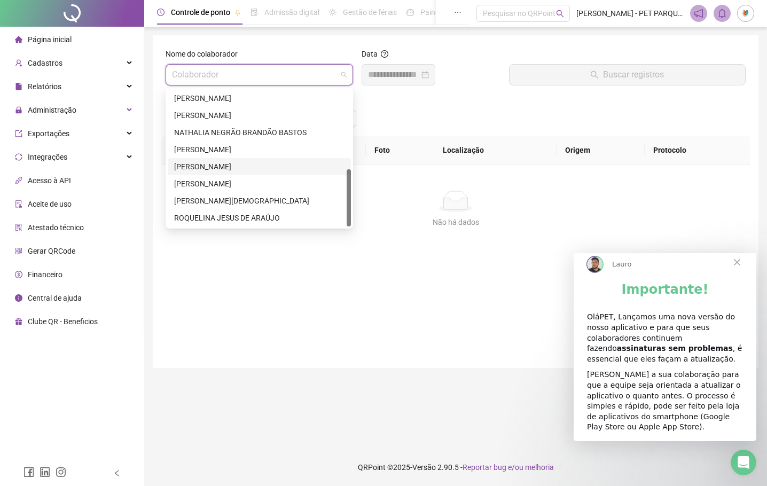
click at [203, 162] on div "[PERSON_NAME]" at bounding box center [259, 167] width 170 height 12
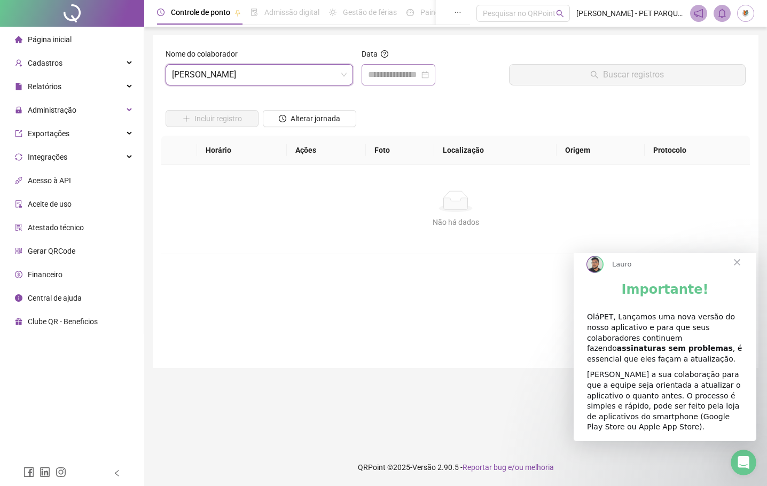
click at [404, 85] on div at bounding box center [398, 74] width 74 height 21
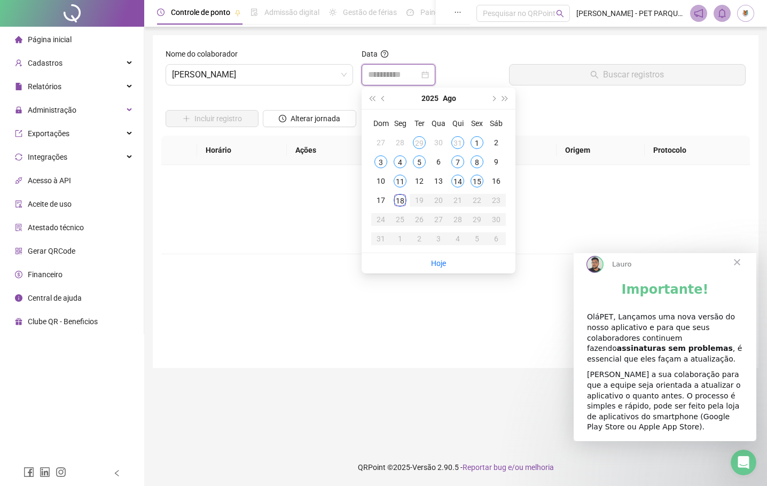
type input "**********"
click at [382, 200] on div "17" at bounding box center [380, 200] width 13 height 13
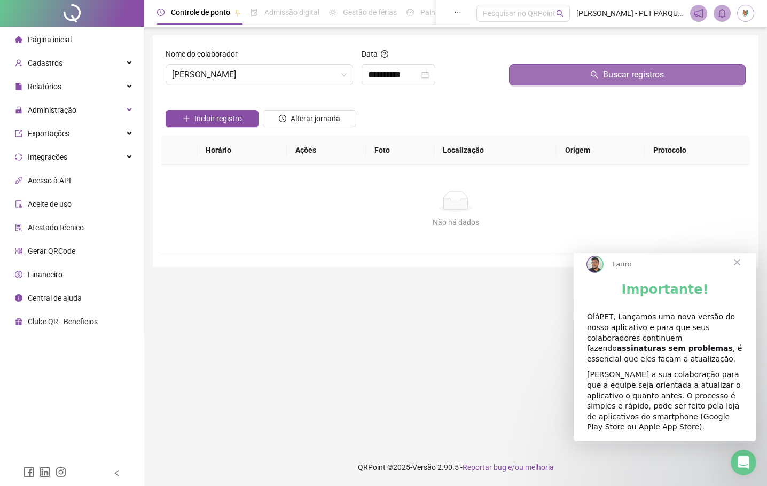
click at [628, 82] on button "Buscar registros" at bounding box center [627, 74] width 236 height 21
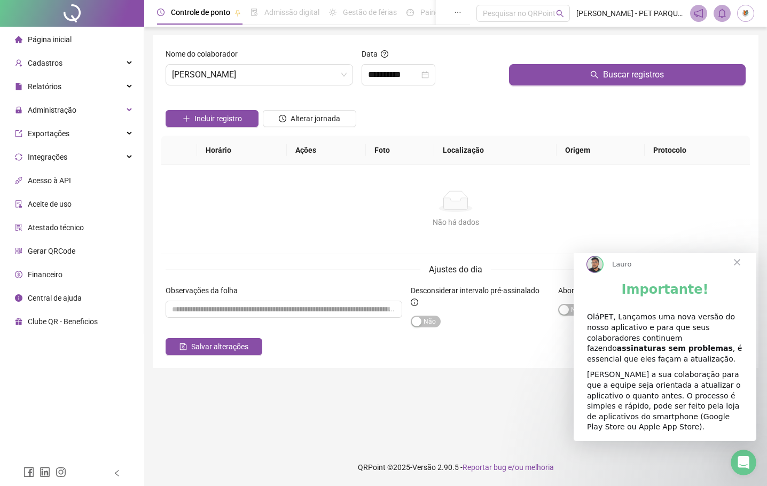
click at [736, 270] on span "Fechar" at bounding box center [736, 262] width 38 height 38
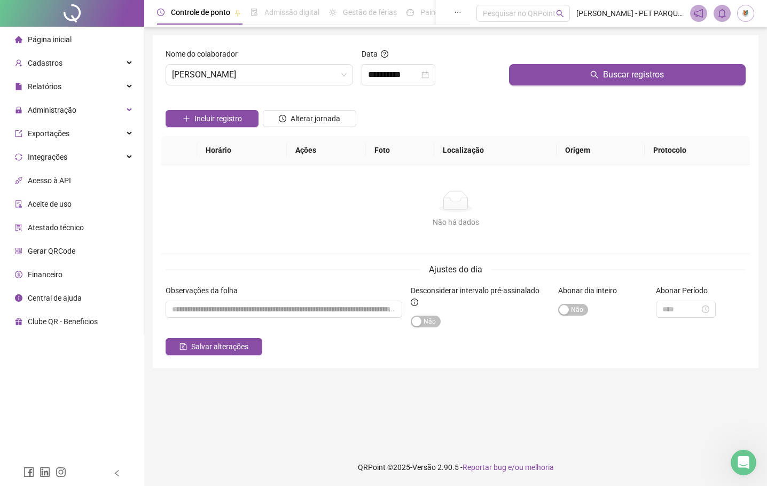
click at [91, 36] on li "Página inicial" at bounding box center [71, 39] width 139 height 21
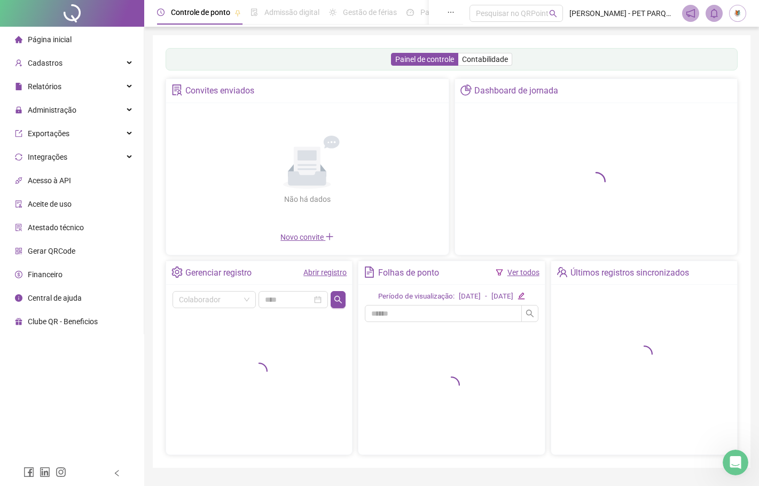
click at [330, 274] on link "Abrir registro" at bounding box center [324, 272] width 43 height 9
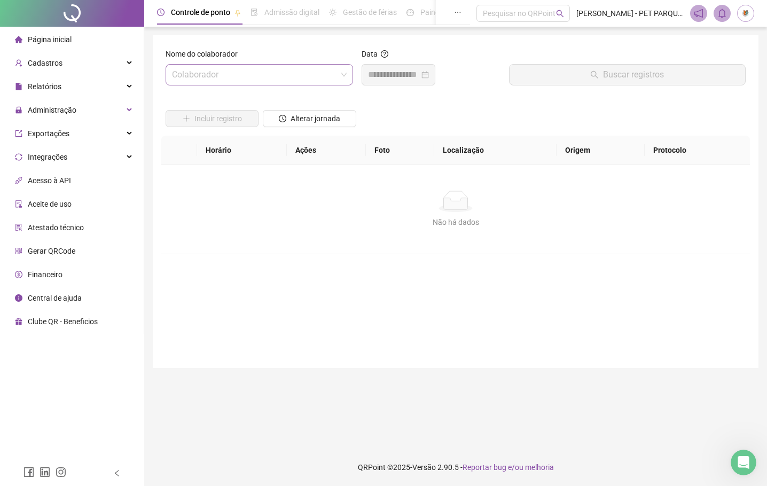
click at [274, 76] on input "search" at bounding box center [254, 75] width 165 height 20
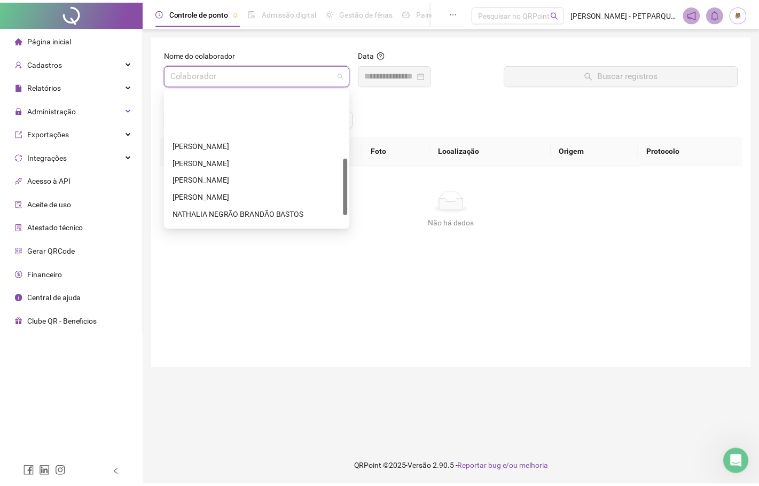
scroll to position [160, 0]
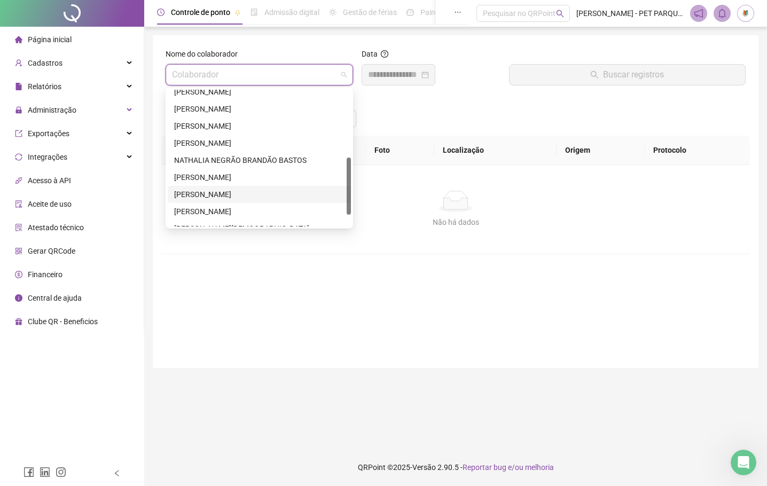
click at [243, 194] on div "[PERSON_NAME]" at bounding box center [259, 194] width 170 height 12
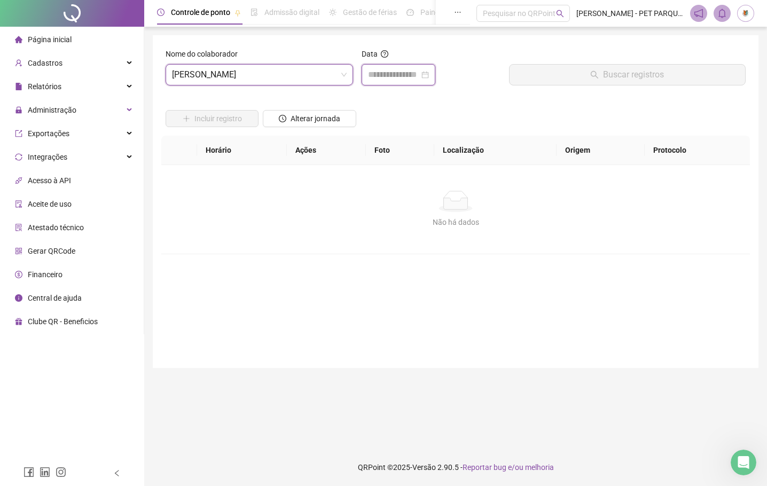
click at [412, 73] on input at bounding box center [393, 74] width 51 height 13
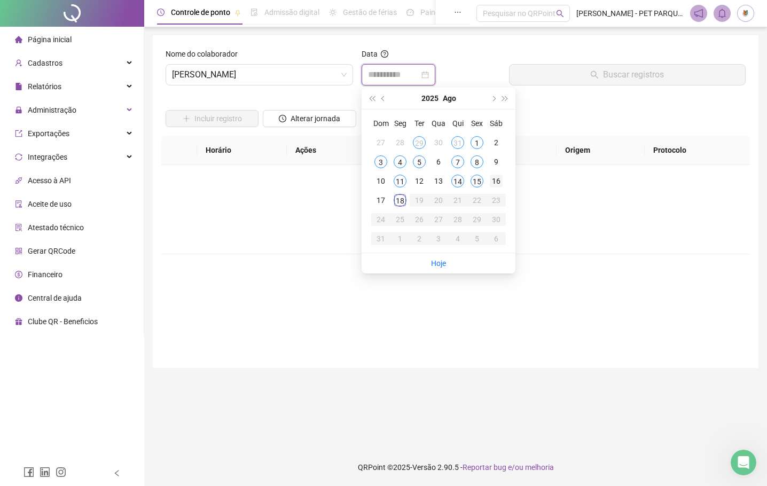
type input "**********"
click at [499, 179] on div "16" at bounding box center [495, 181] width 13 height 13
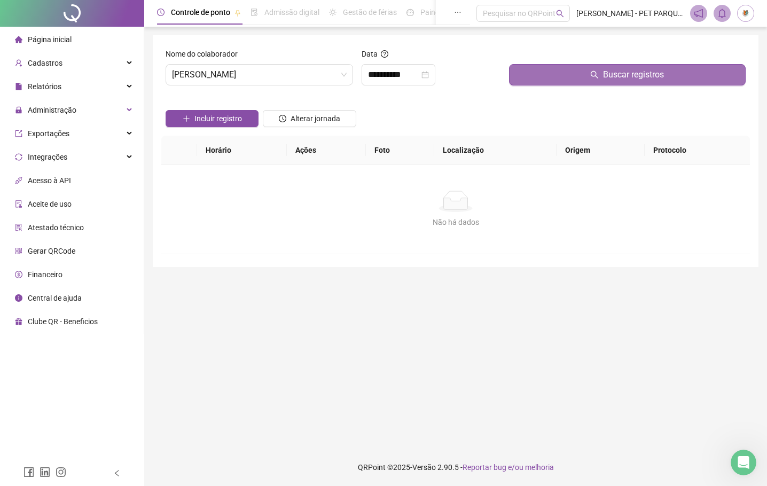
click at [546, 74] on button "Buscar registros" at bounding box center [627, 74] width 236 height 21
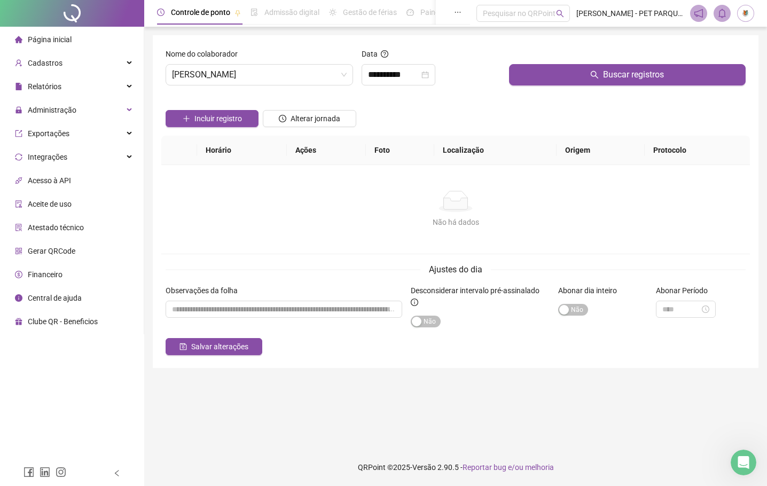
click at [78, 39] on li "Página inicial" at bounding box center [71, 39] width 139 height 21
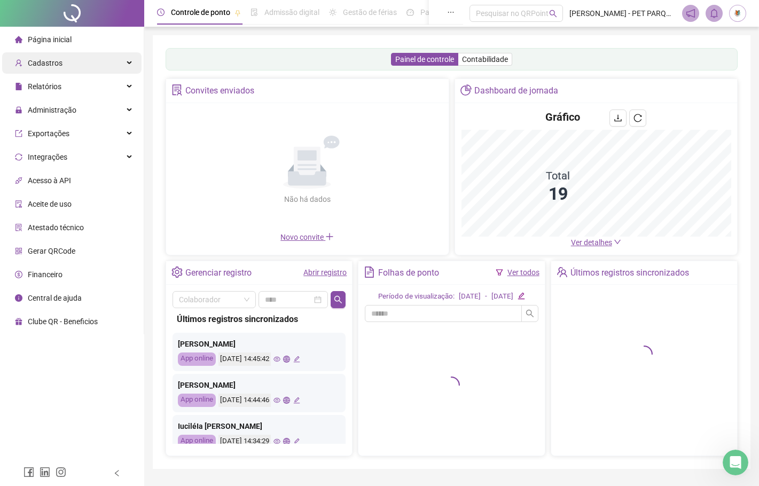
click at [75, 64] on div "Cadastros" at bounding box center [71, 62] width 139 height 21
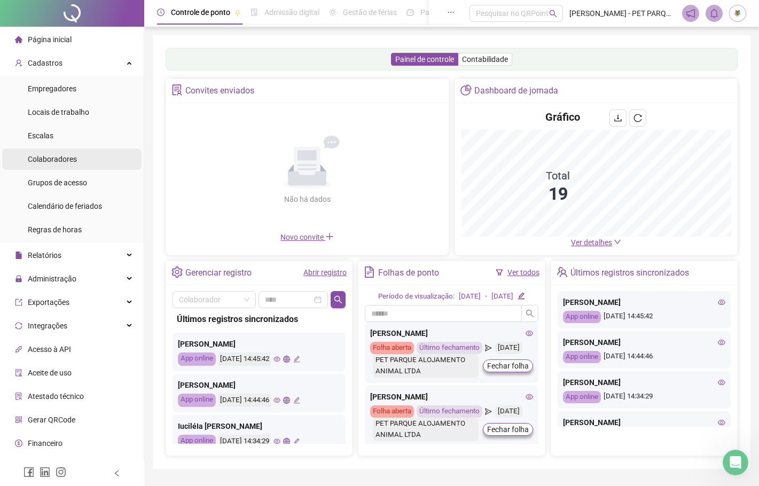
click at [70, 160] on span "Colaboradores" at bounding box center [52, 159] width 49 height 9
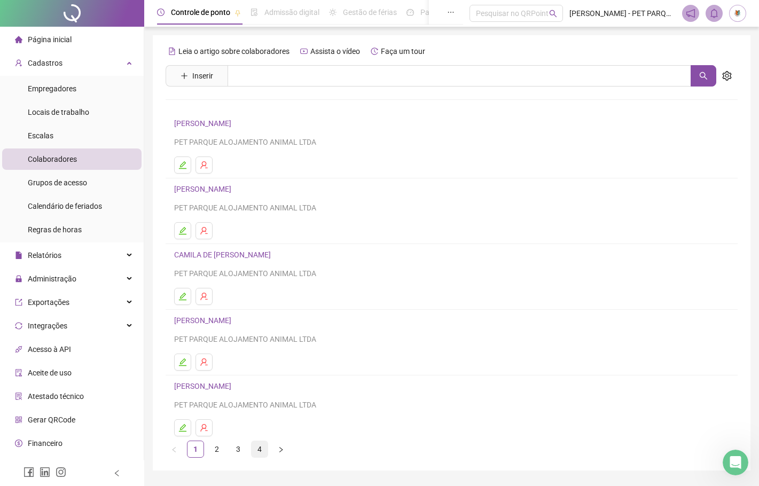
click at [254, 452] on link "4" at bounding box center [259, 449] width 16 height 16
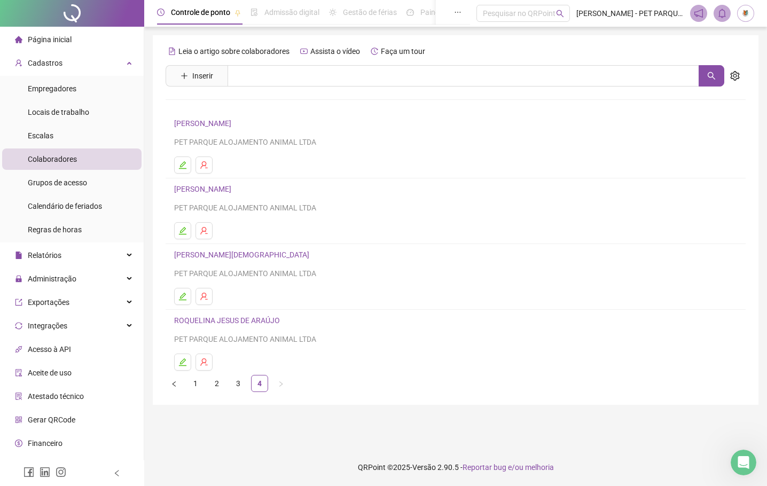
click at [215, 125] on link "[PERSON_NAME]" at bounding box center [204, 123] width 60 height 9
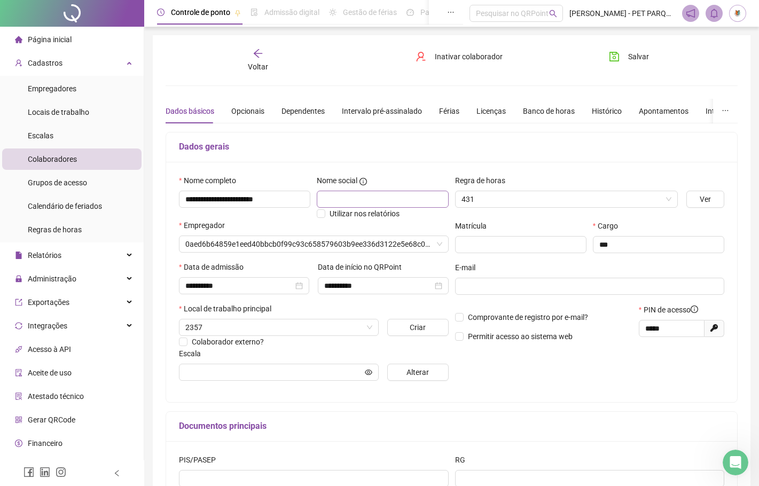
type input "**********"
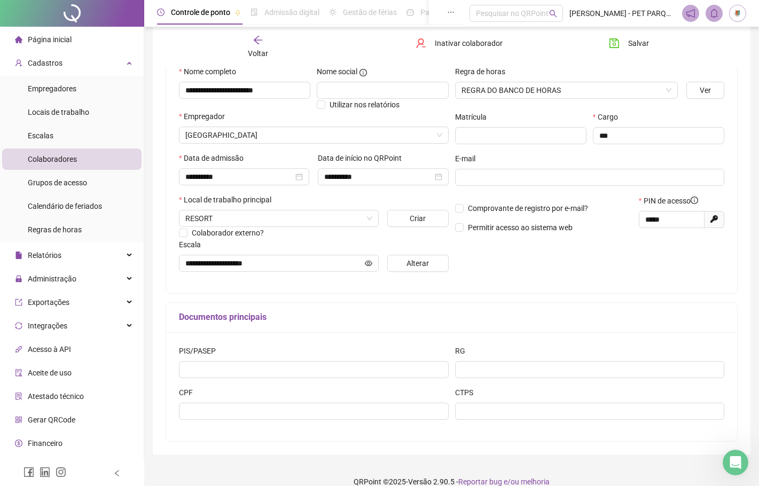
scroll to position [123, 0]
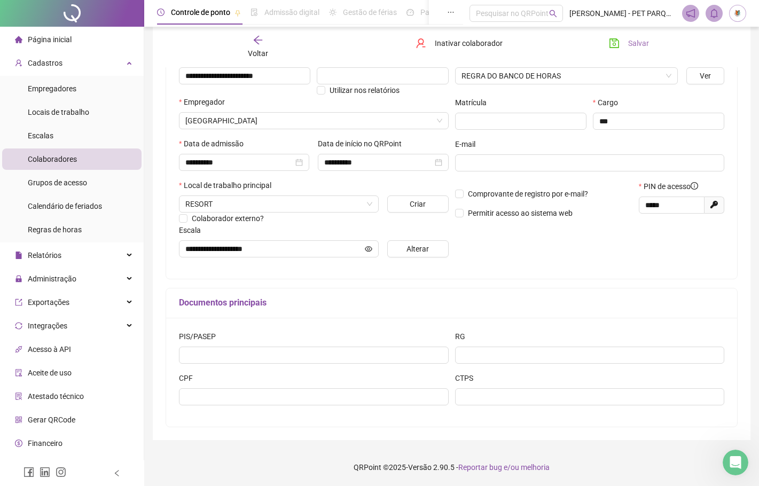
click at [642, 38] on span "Salvar" at bounding box center [638, 43] width 21 height 12
click at [59, 43] on span "Página inicial" at bounding box center [50, 39] width 44 height 9
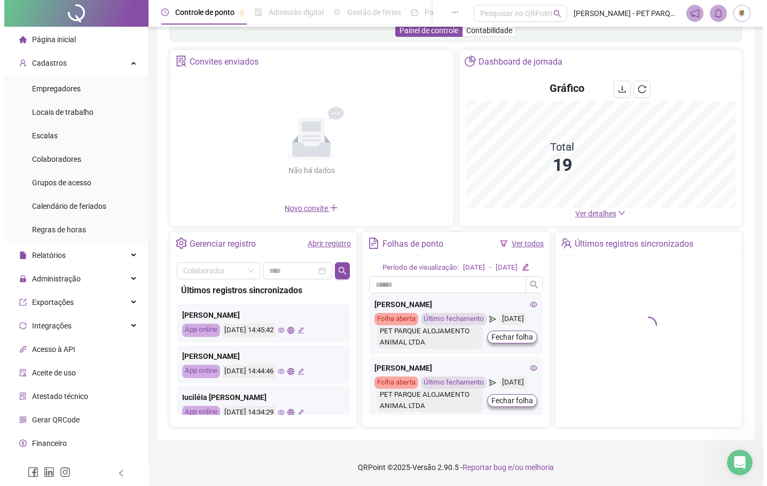
scroll to position [40, 0]
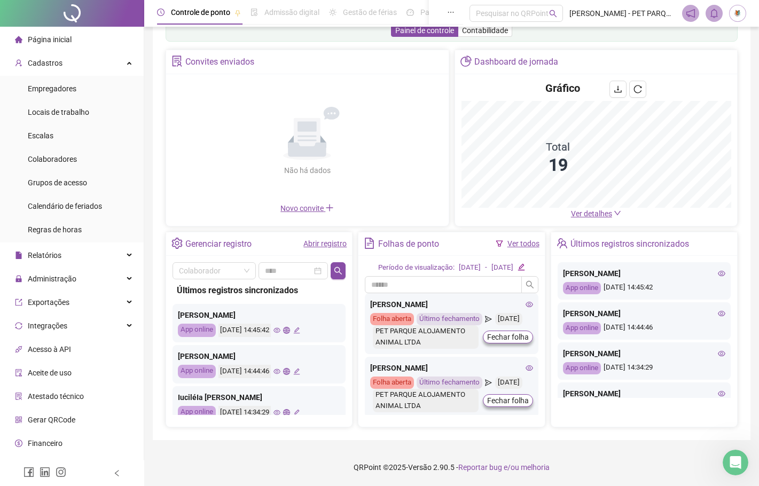
click at [735, 15] on img at bounding box center [737, 13] width 16 height 16
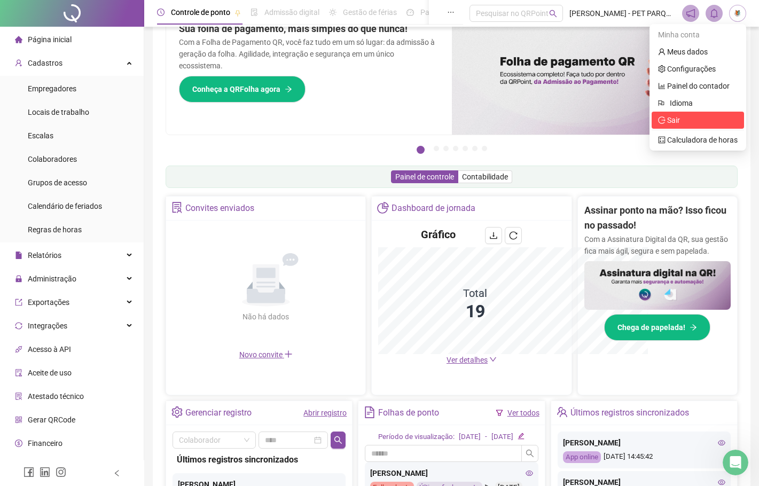
click at [674, 119] on span "Sair" at bounding box center [673, 120] width 13 height 9
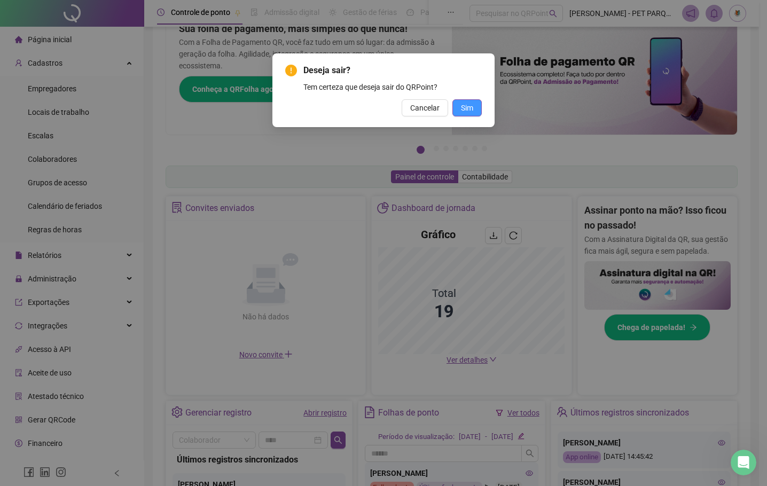
click at [462, 108] on span "Sim" at bounding box center [467, 108] width 12 height 12
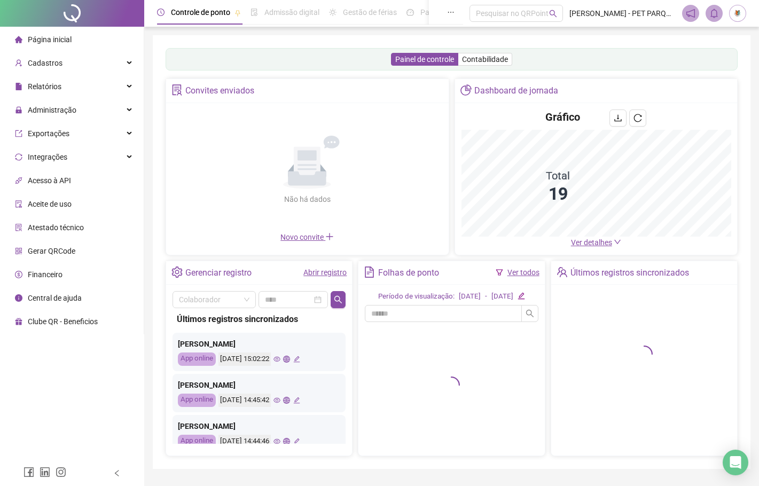
click at [61, 41] on span "Página inicial" at bounding box center [50, 39] width 44 height 9
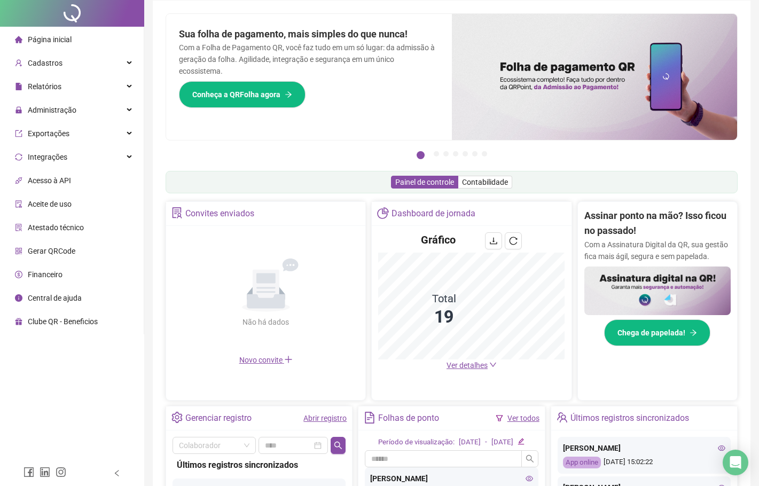
scroll to position [53, 0]
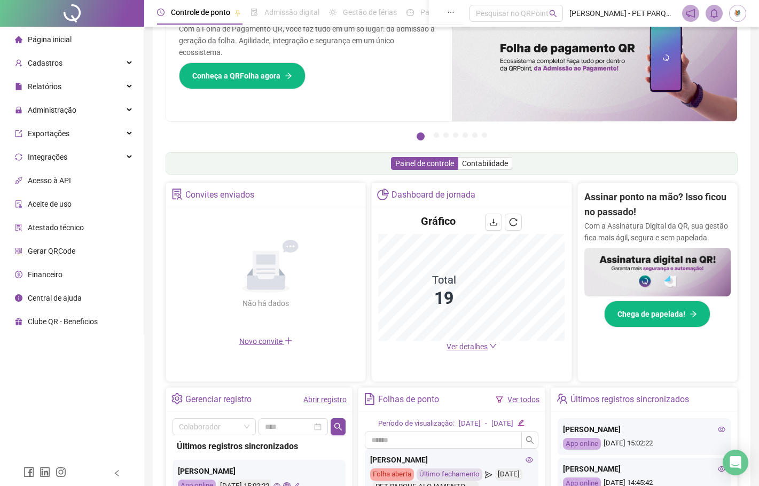
click at [520, 397] on link "Ver todos" at bounding box center [523, 399] width 32 height 9
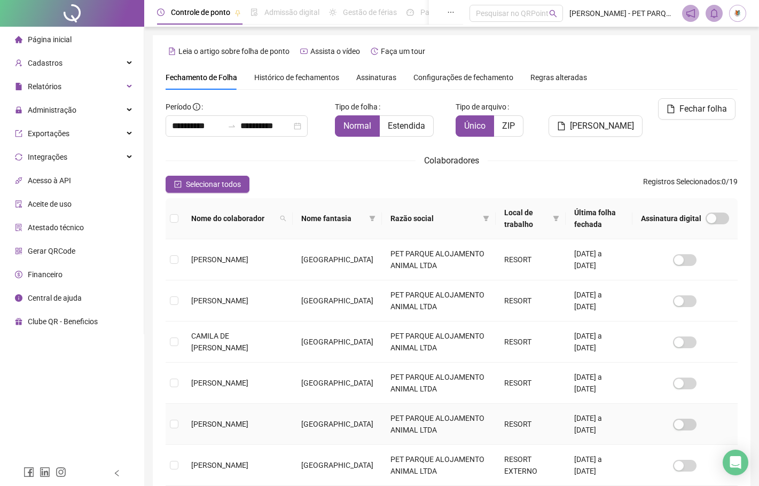
click at [464, 406] on td "PET PARQUE ALOJAMENTO ANIMAL LTDA" at bounding box center [439, 424] width 114 height 41
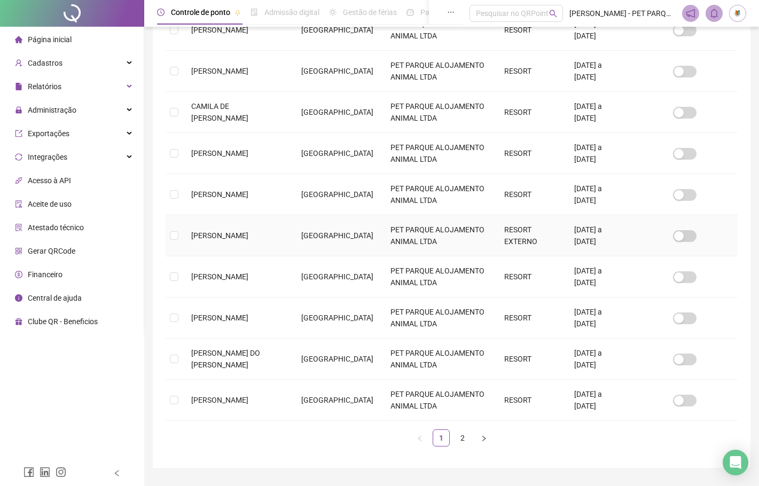
scroll to position [257, 0]
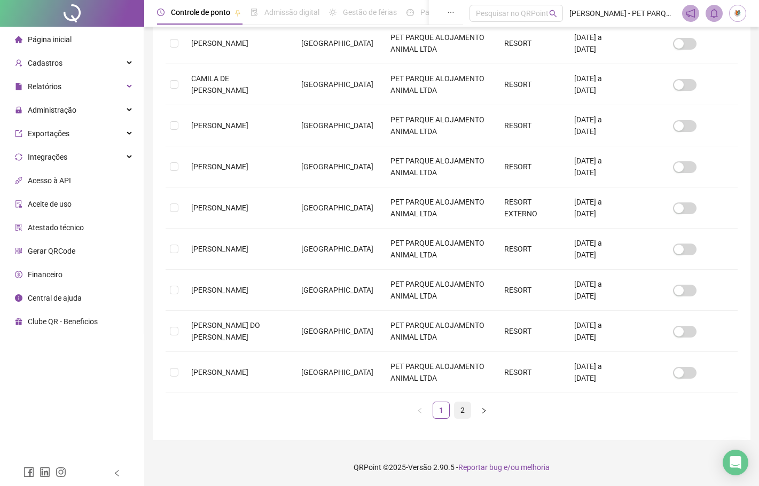
click at [463, 411] on link "2" at bounding box center [462, 410] width 16 height 16
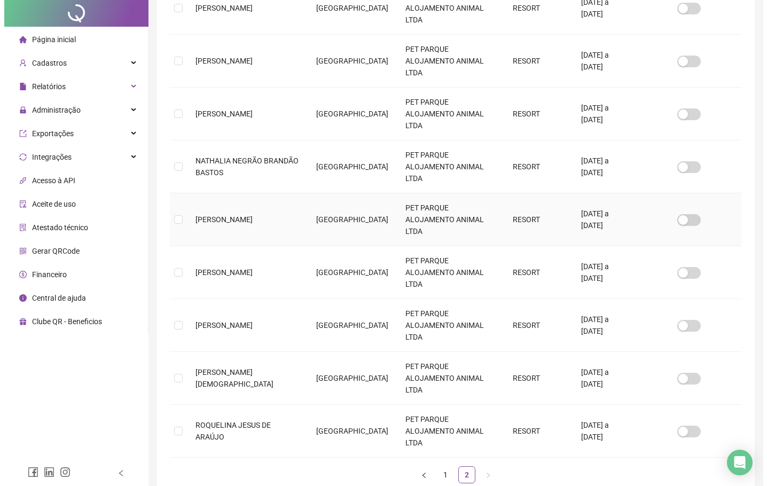
scroll to position [0, 0]
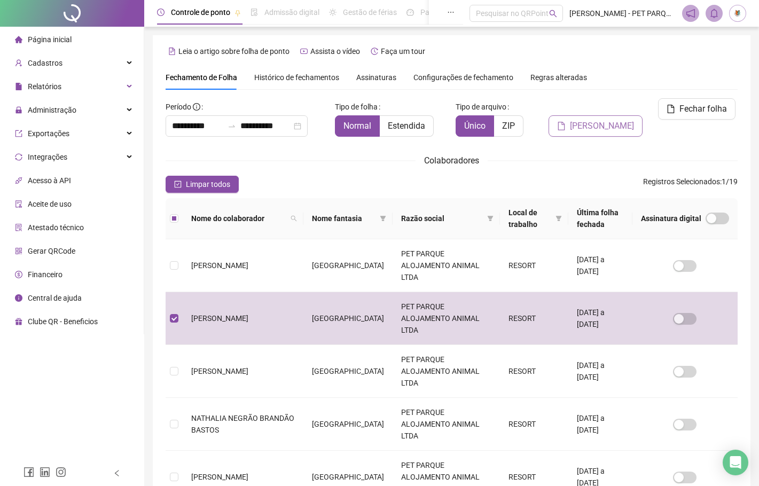
click at [598, 120] on span "[PERSON_NAME]" at bounding box center [602, 126] width 64 height 13
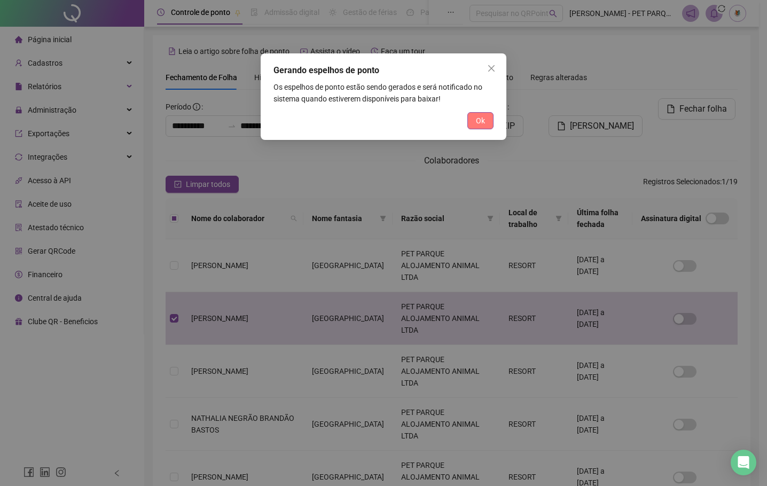
click at [477, 121] on span "Ok" at bounding box center [480, 121] width 9 height 12
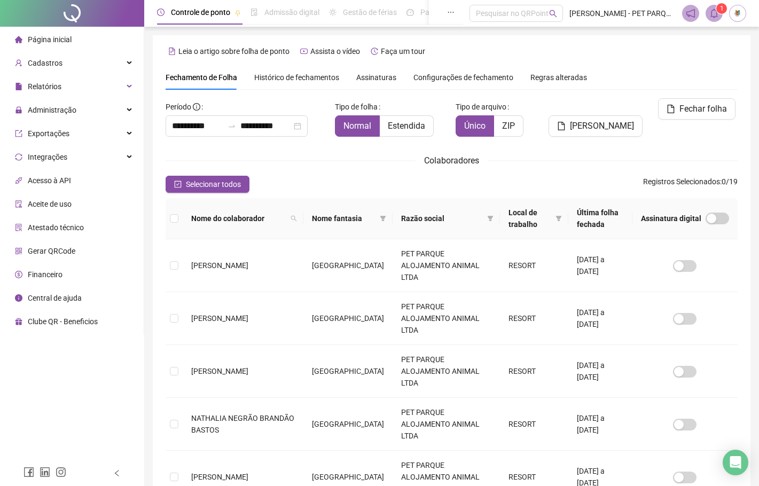
click at [715, 17] on icon "bell" at bounding box center [713, 14] width 7 height 10
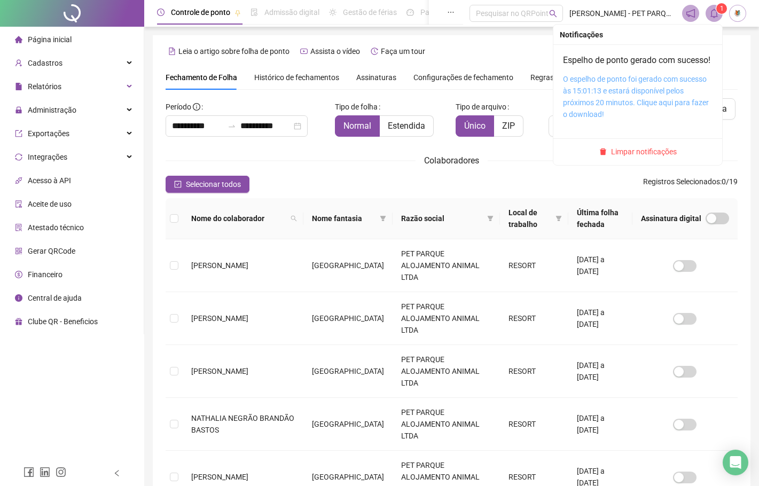
click at [614, 94] on link "O espelho de ponto foi gerado com sucesso às 15:01:13 e estará disponível pelos…" at bounding box center [636, 97] width 146 height 44
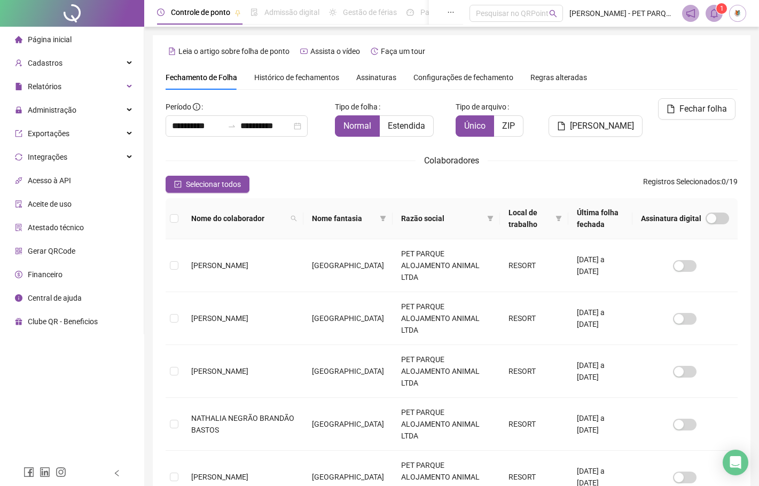
click at [736, 11] on img at bounding box center [737, 13] width 16 height 16
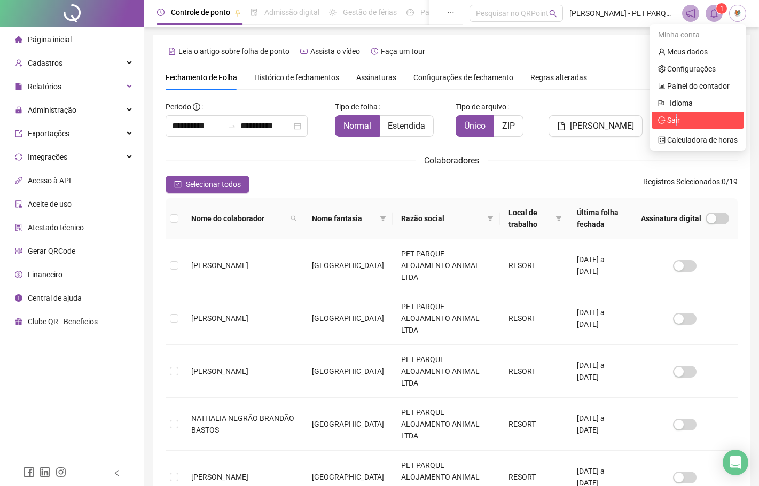
click at [676, 117] on span "Sair" at bounding box center [673, 120] width 13 height 9
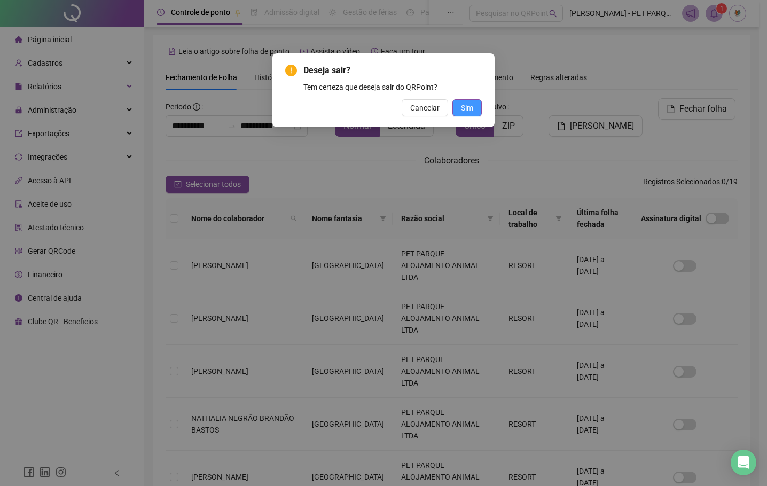
click at [471, 108] on span "Sim" at bounding box center [467, 108] width 12 height 12
